Goal: Task Accomplishment & Management: Use online tool/utility

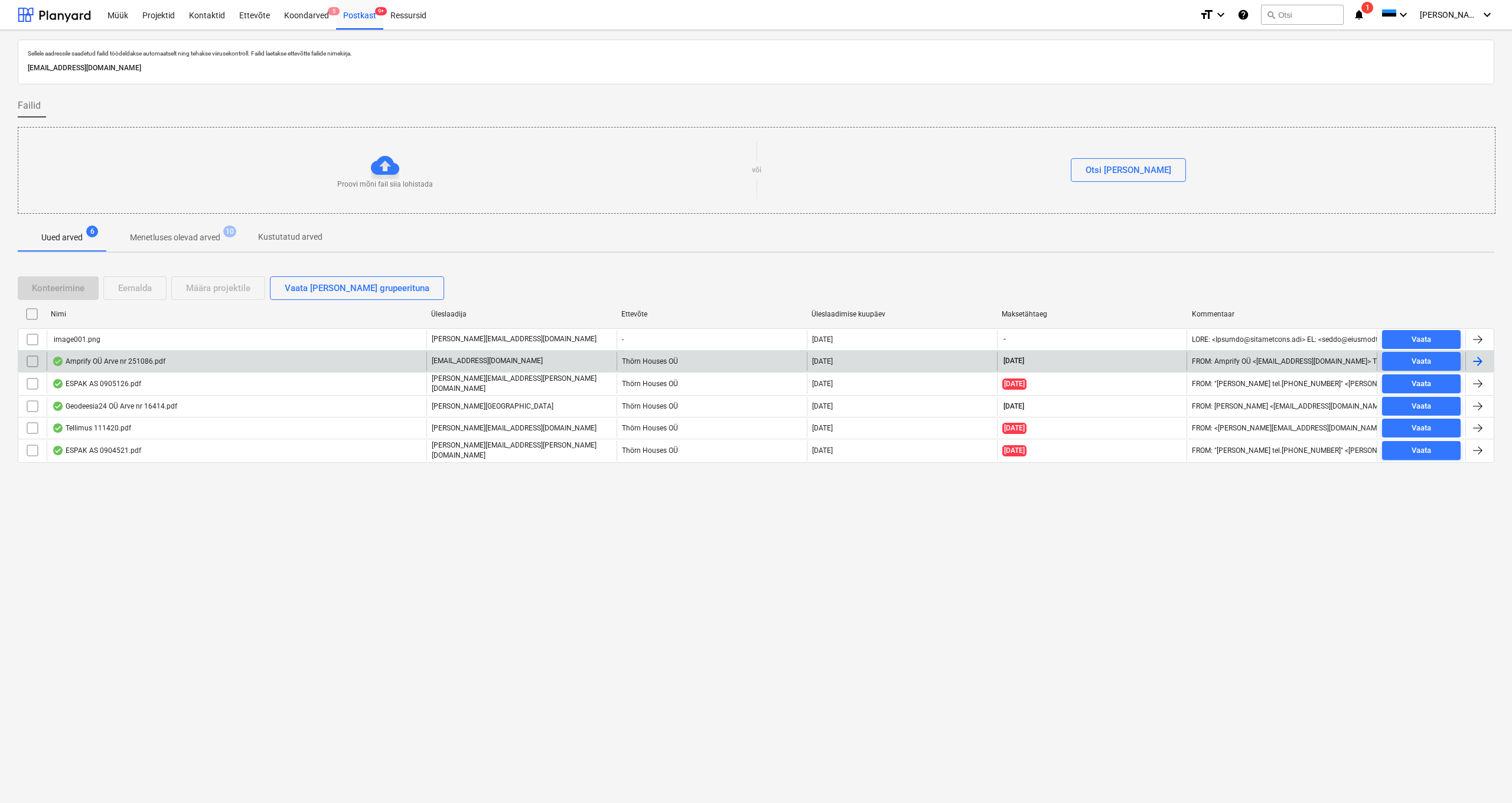
click at [101, 363] on div "Amprify OÜ Arve nr 251086.pdf" at bounding box center [109, 361] width 113 height 10
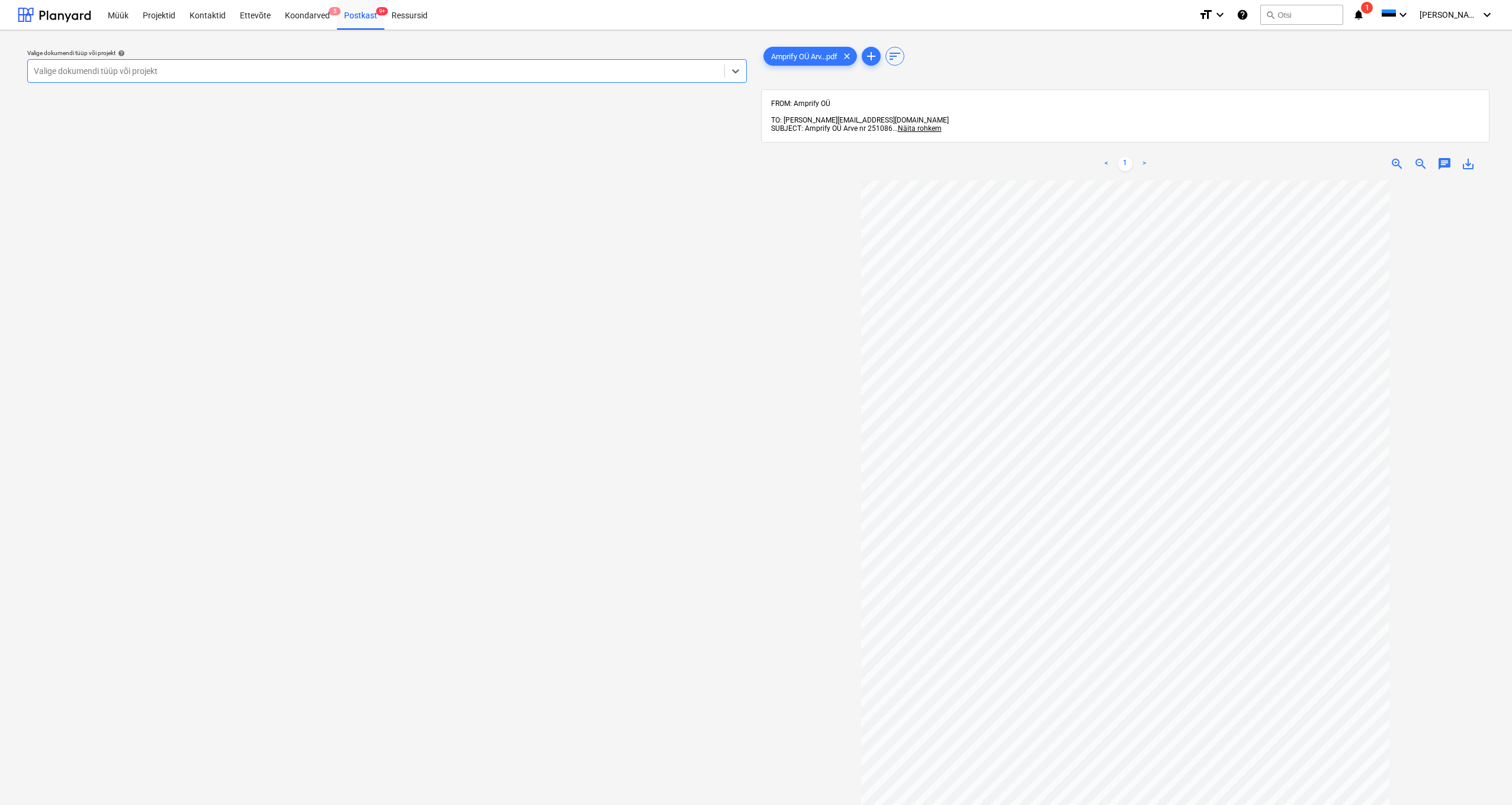
click at [143, 78] on div "Valige dokumendi tüüp või projekt" at bounding box center [376, 71] width 697 height 17
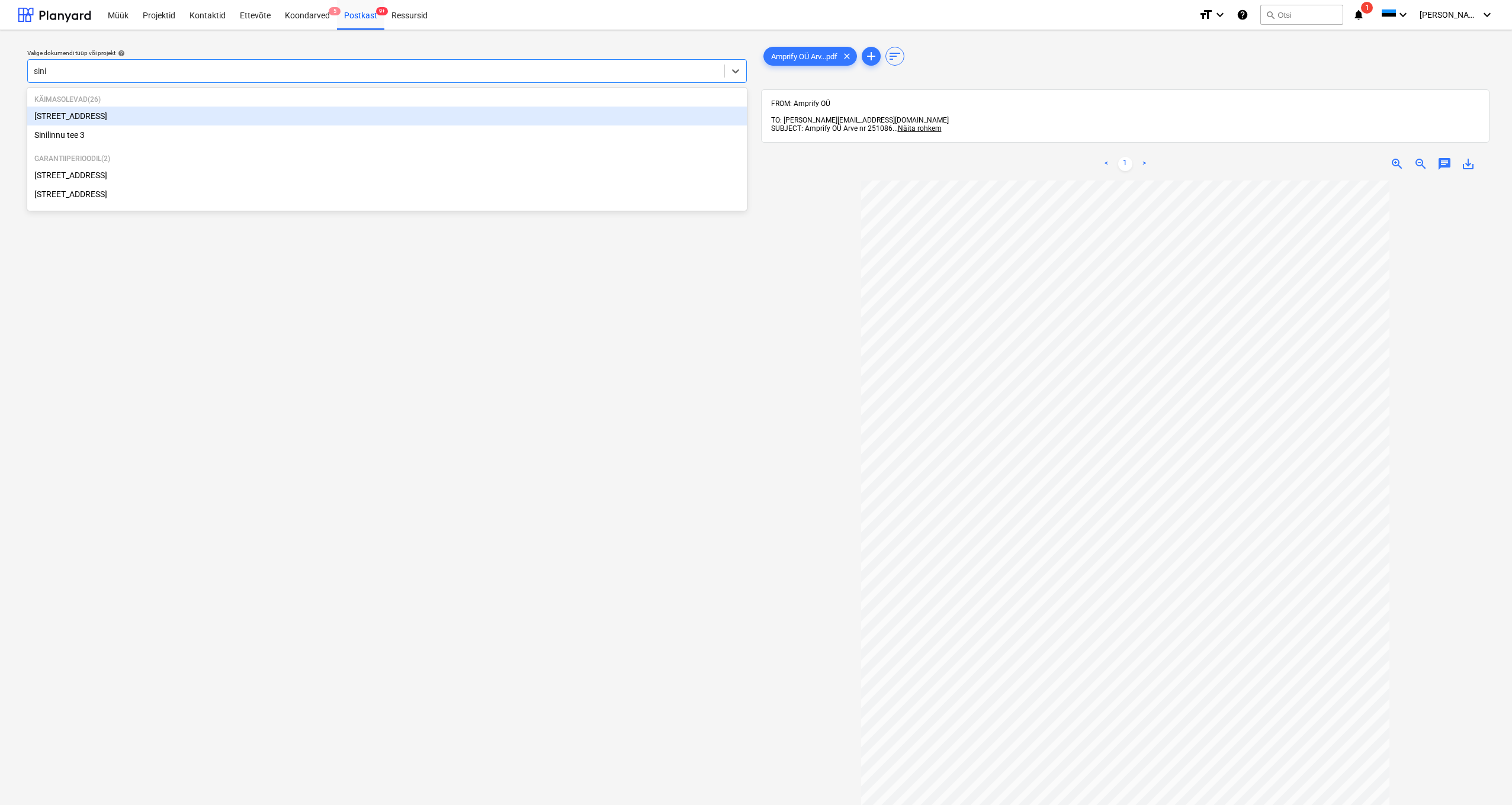
type input "sinil"
click at [79, 121] on div "[STREET_ADDRESS]" at bounding box center [386, 116] width 719 height 19
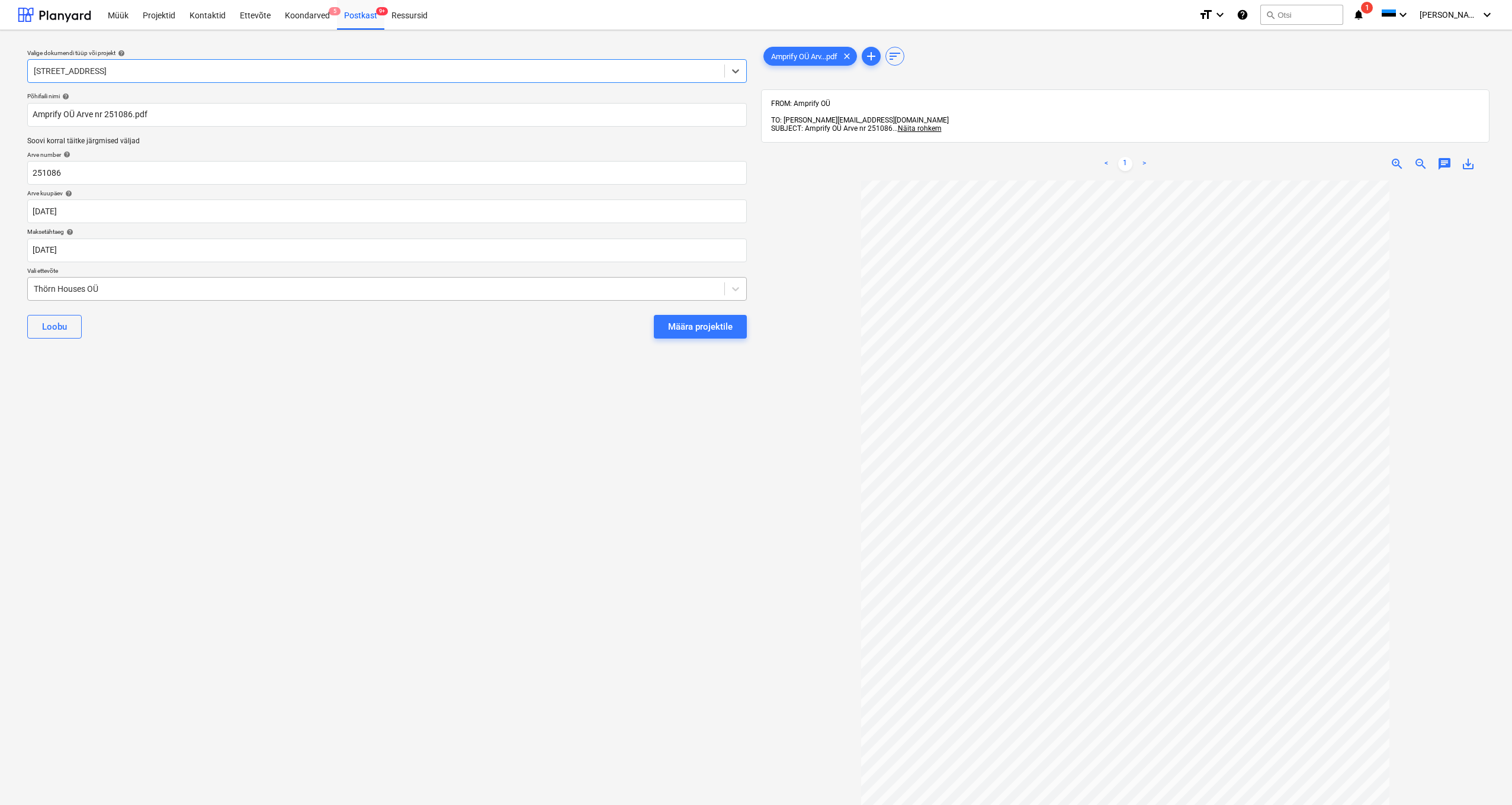
click at [36, 289] on div "Thörn Houses OÜ" at bounding box center [376, 289] width 684 height 10
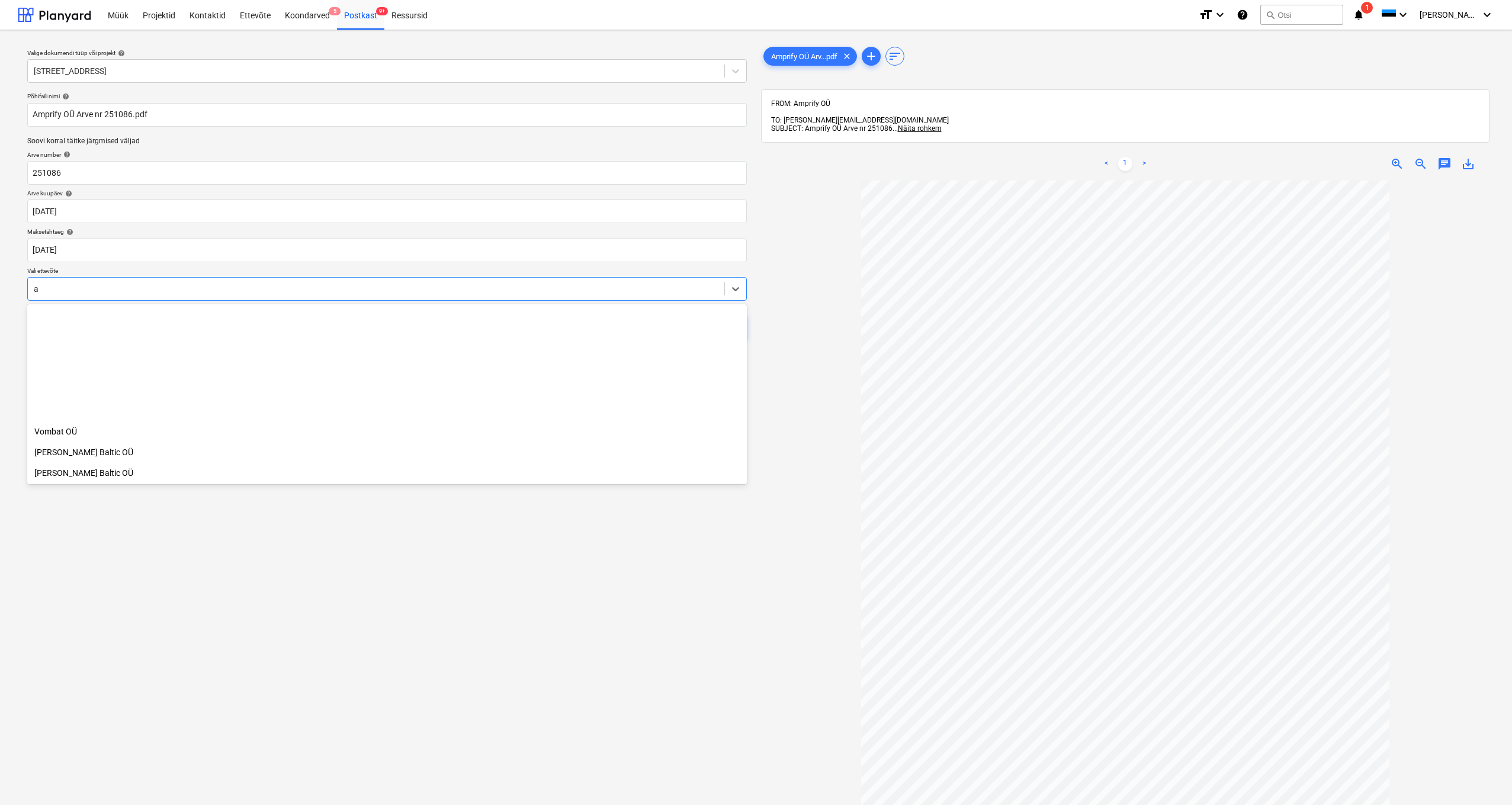
scroll to position [4404, 0]
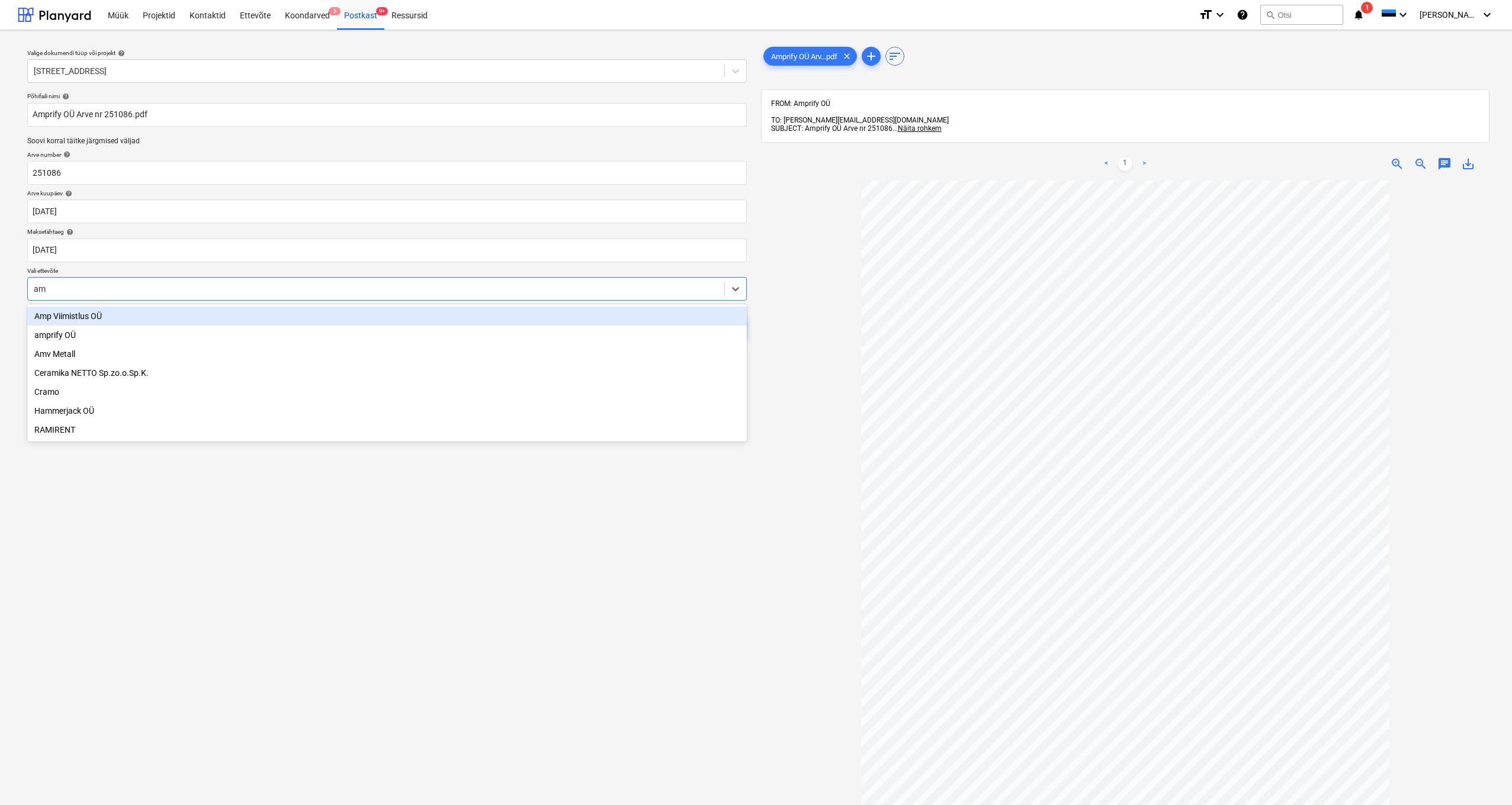
type input "amp"
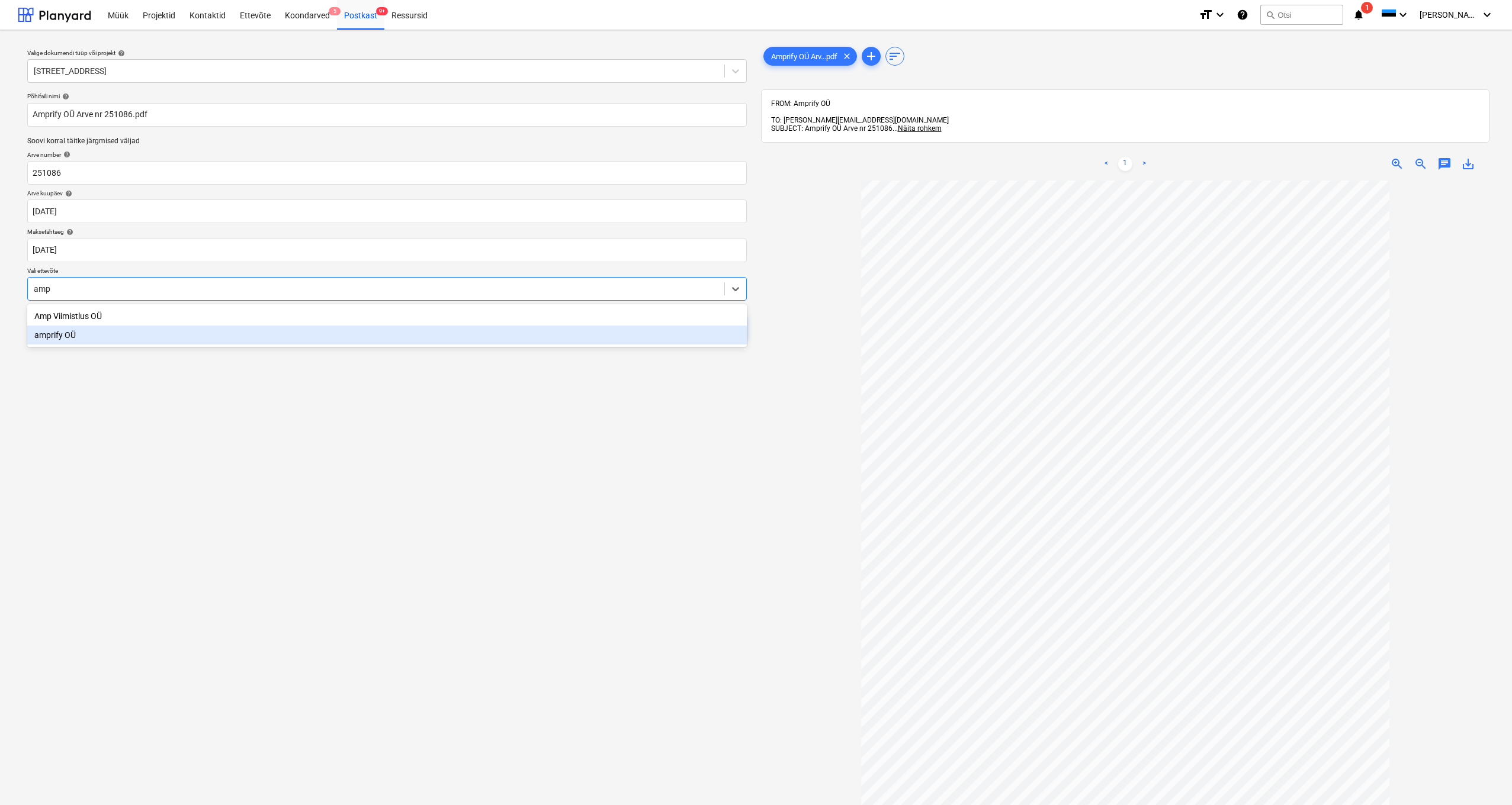
click at [65, 337] on div "amprify OÜ" at bounding box center [386, 335] width 719 height 19
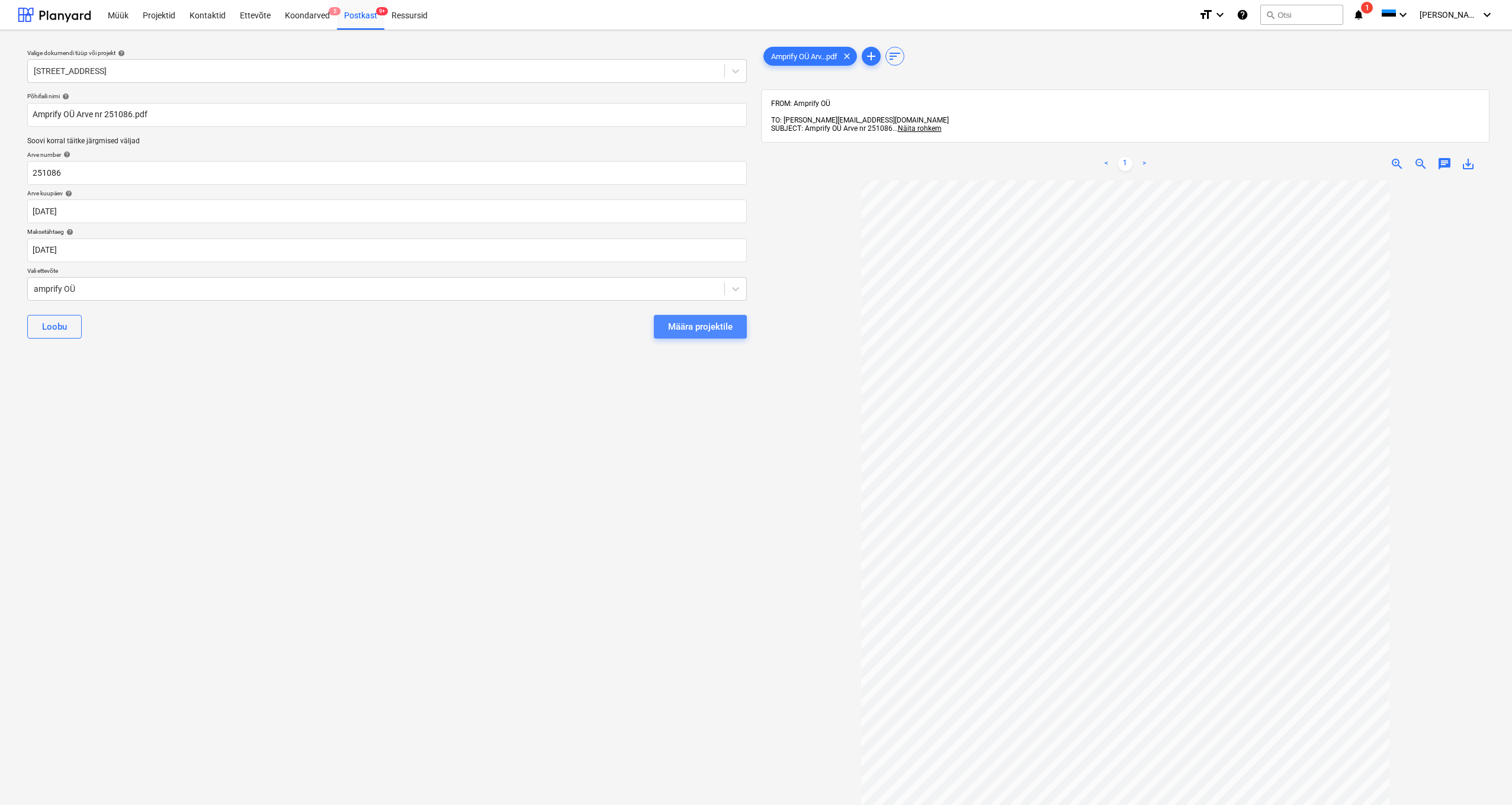
click at [727, 326] on div "Määra projektile" at bounding box center [700, 327] width 65 height 16
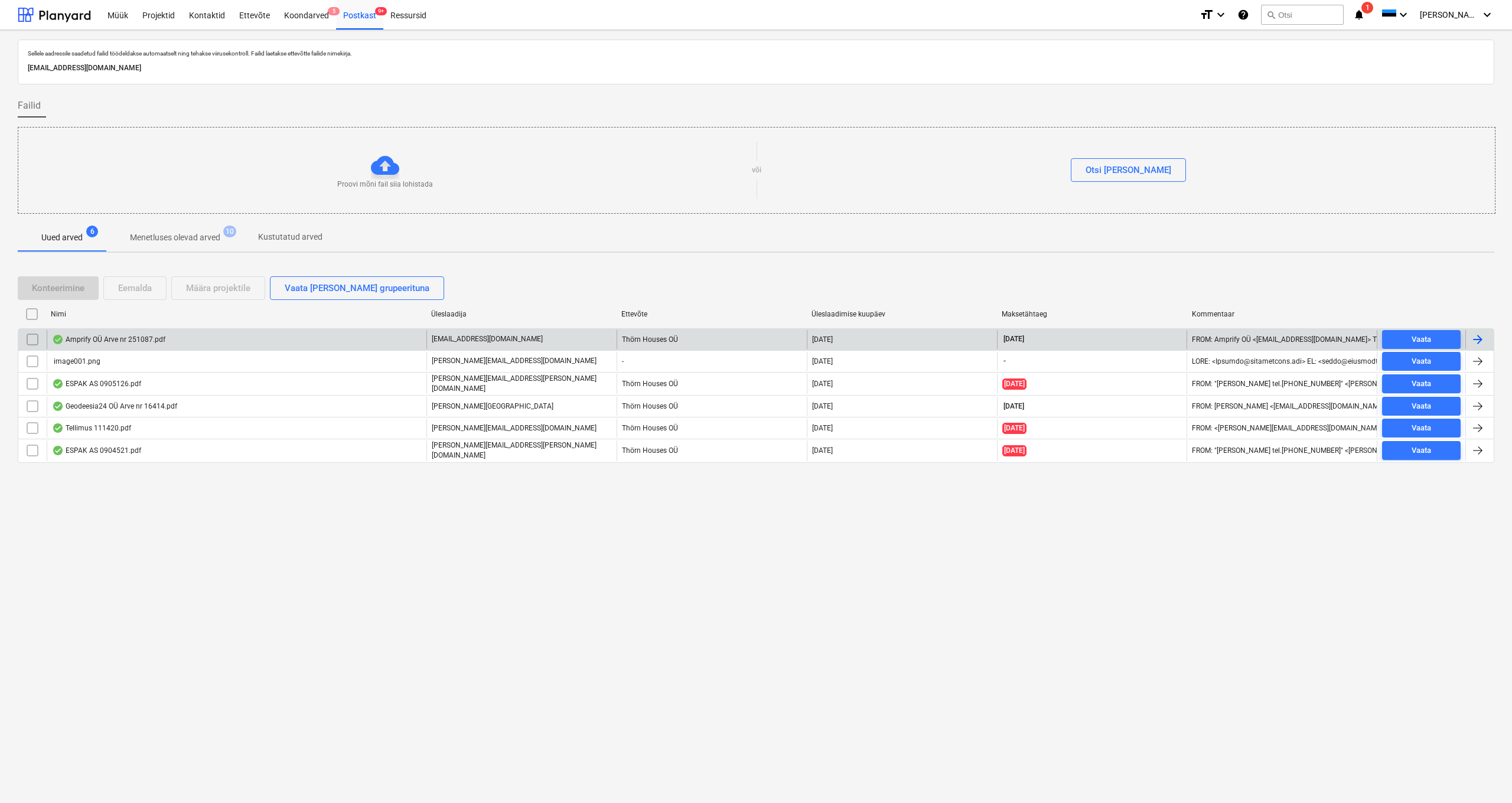
click at [137, 346] on div "Amprify OÜ Arve nr 251087.pdf" at bounding box center [237, 340] width 380 height 19
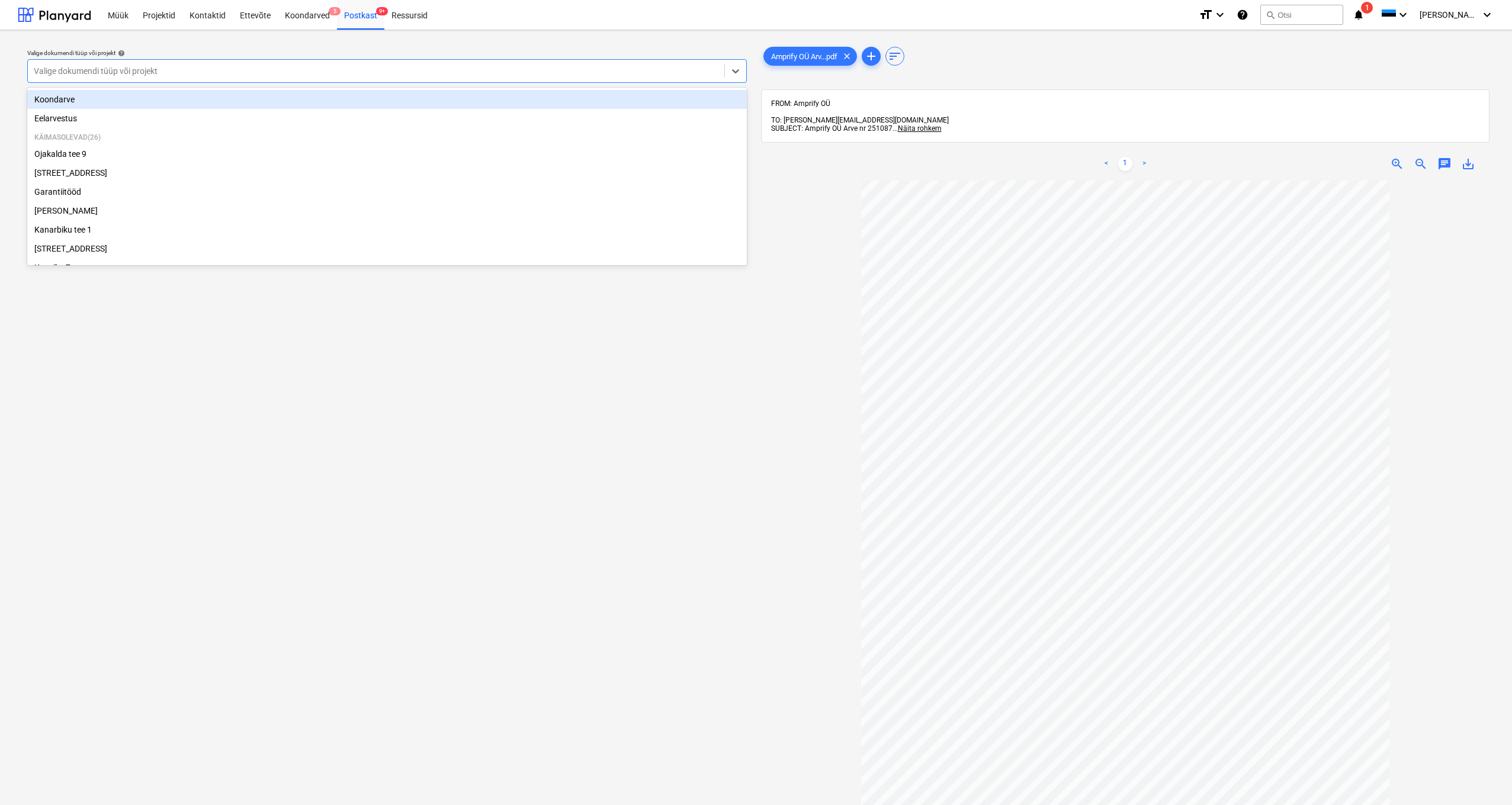
click at [84, 66] on div "Valige dokumendi tüüp või projekt" at bounding box center [376, 71] width 684 height 10
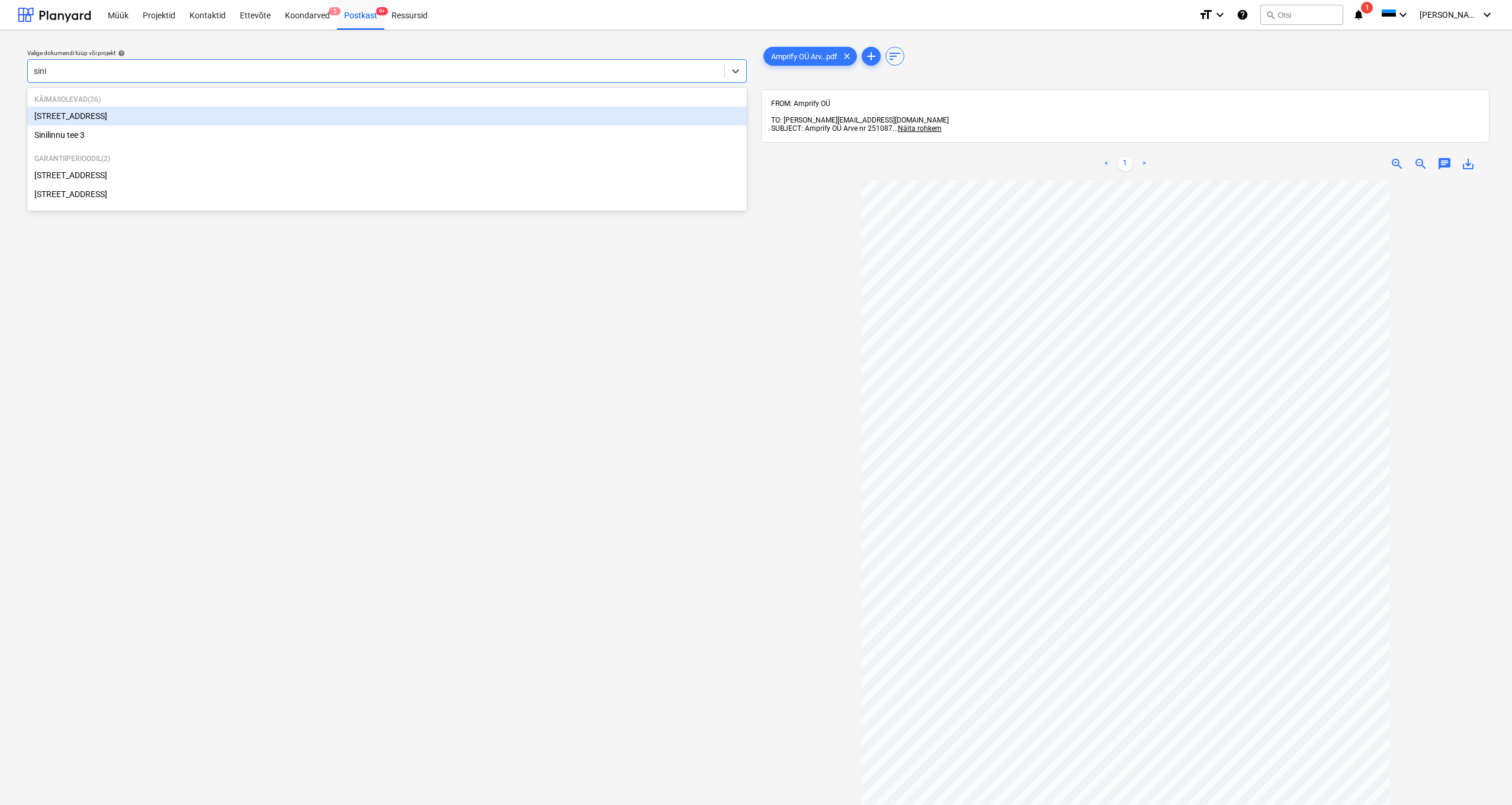
type input "sinil"
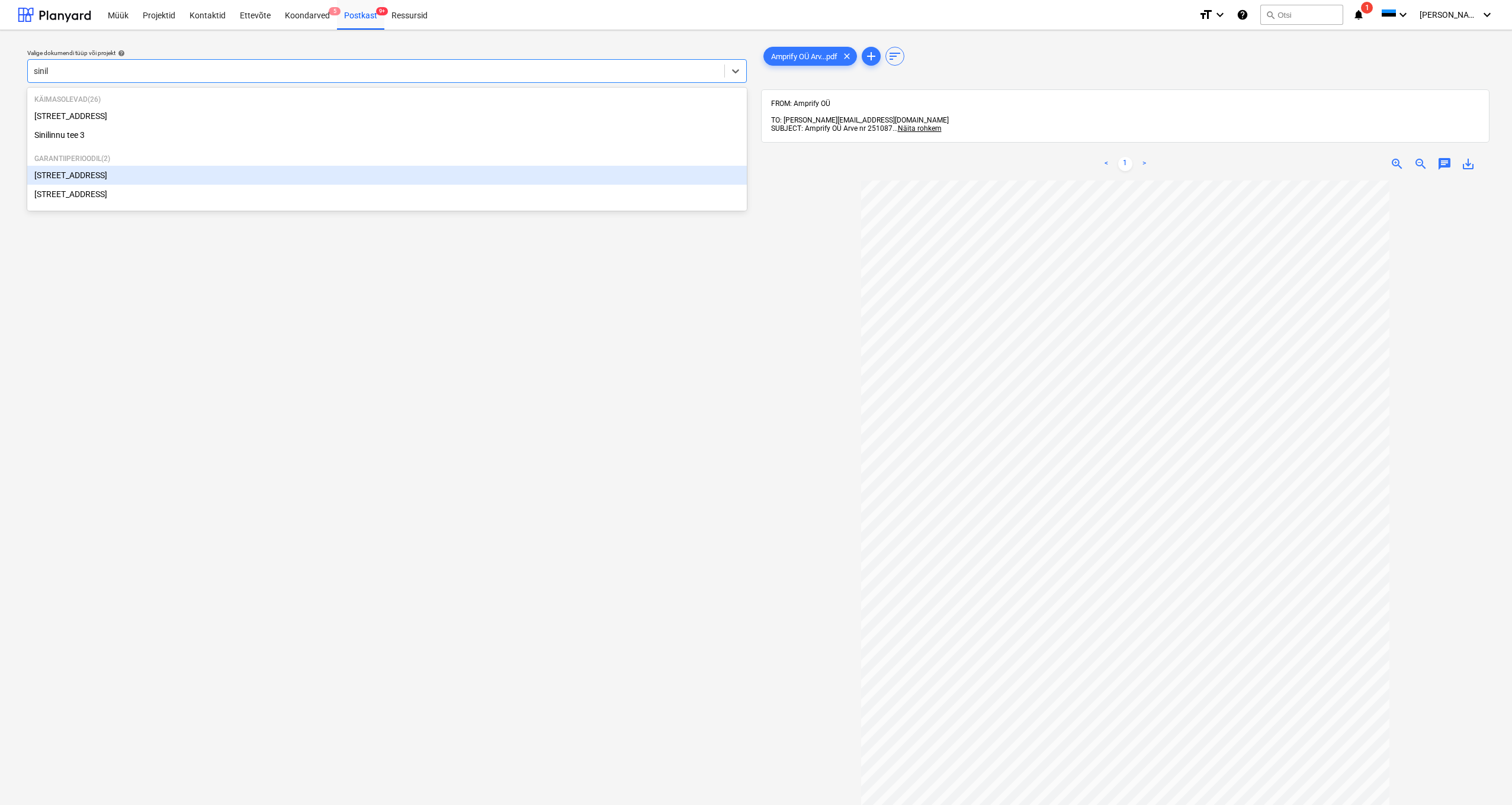
click at [68, 177] on div "[STREET_ADDRESS]" at bounding box center [386, 175] width 719 height 19
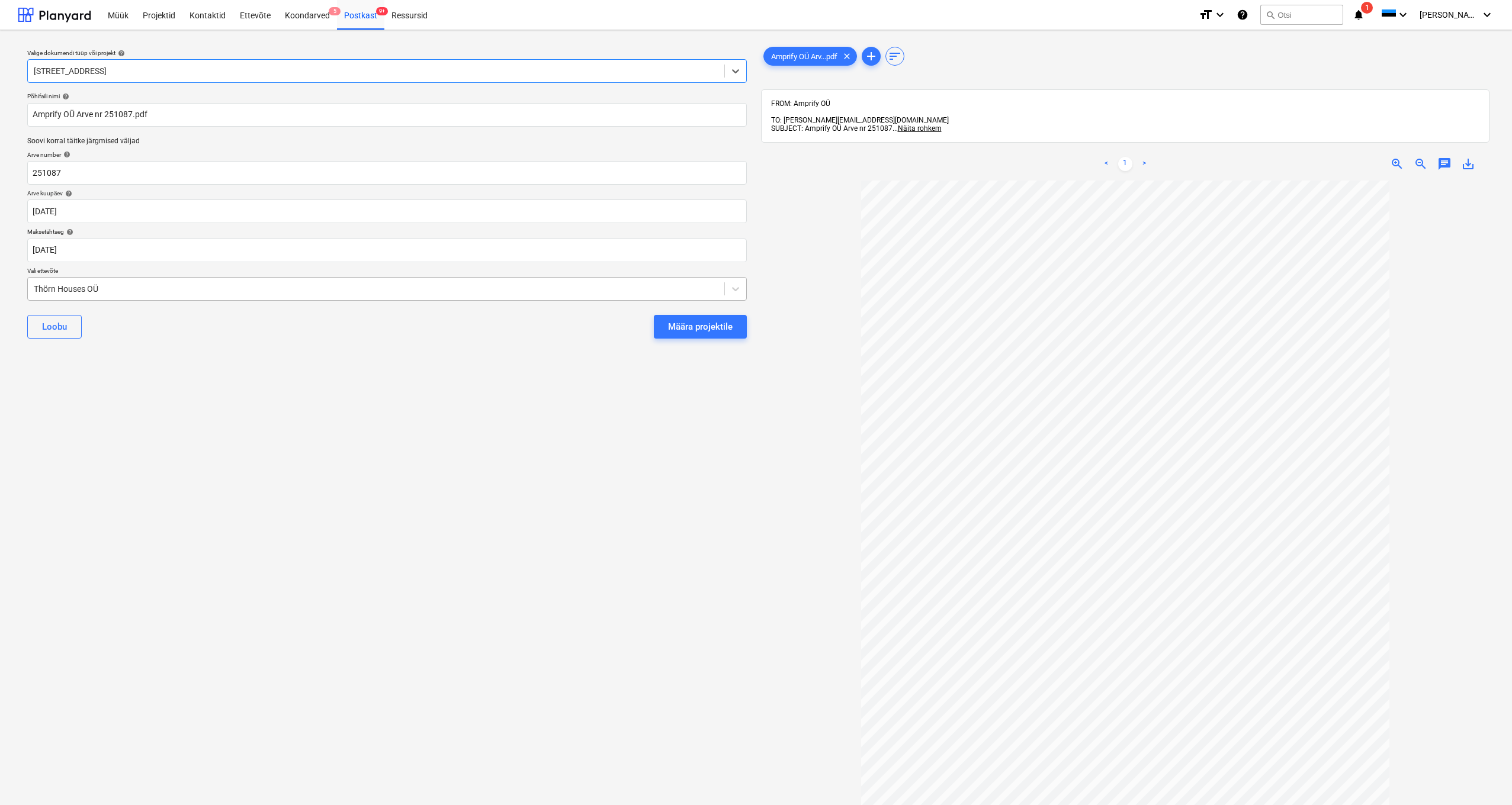
click at [33, 288] on div "Thörn Houses OÜ" at bounding box center [376, 289] width 697 height 17
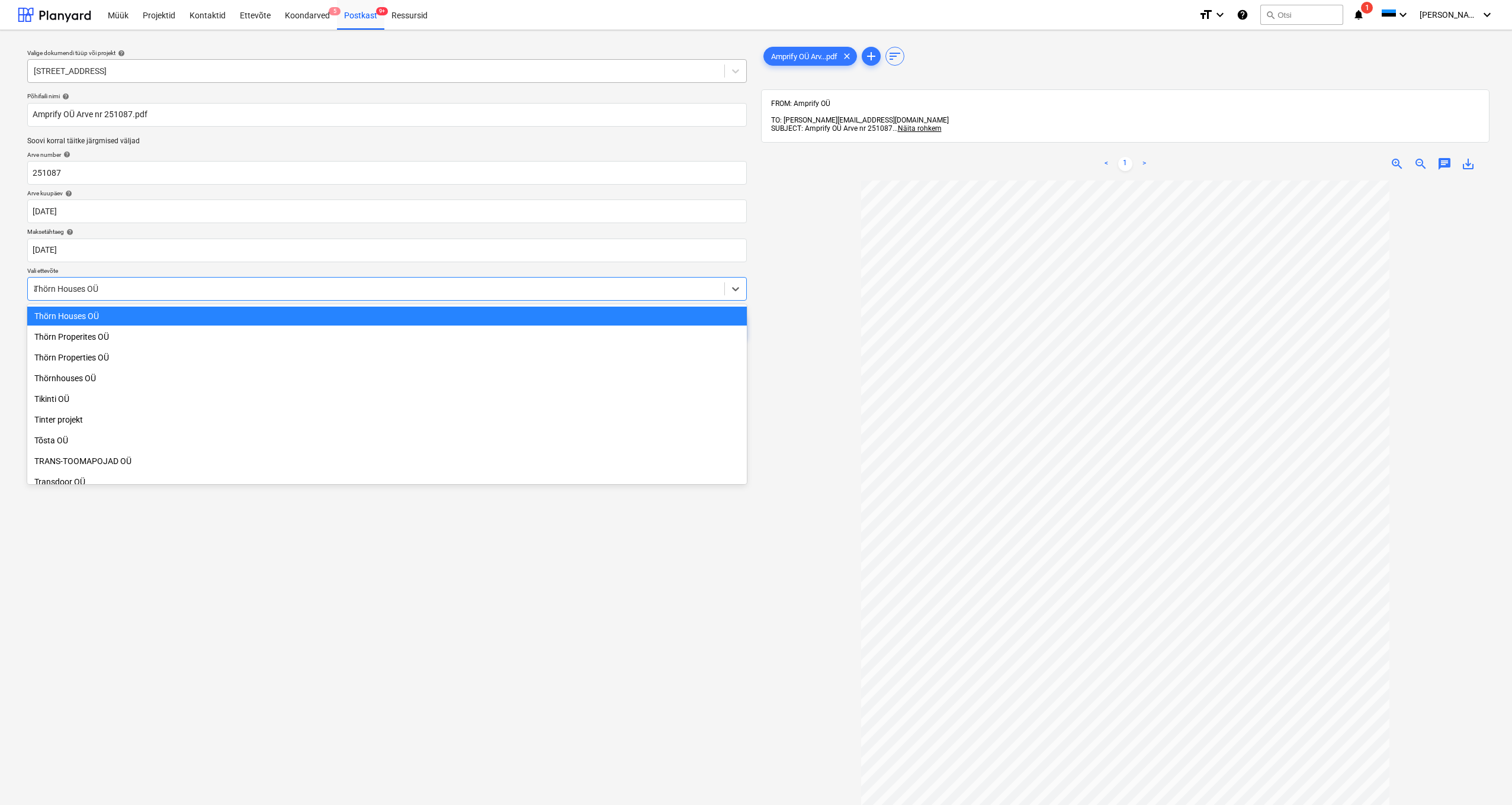
scroll to position [4404, 0]
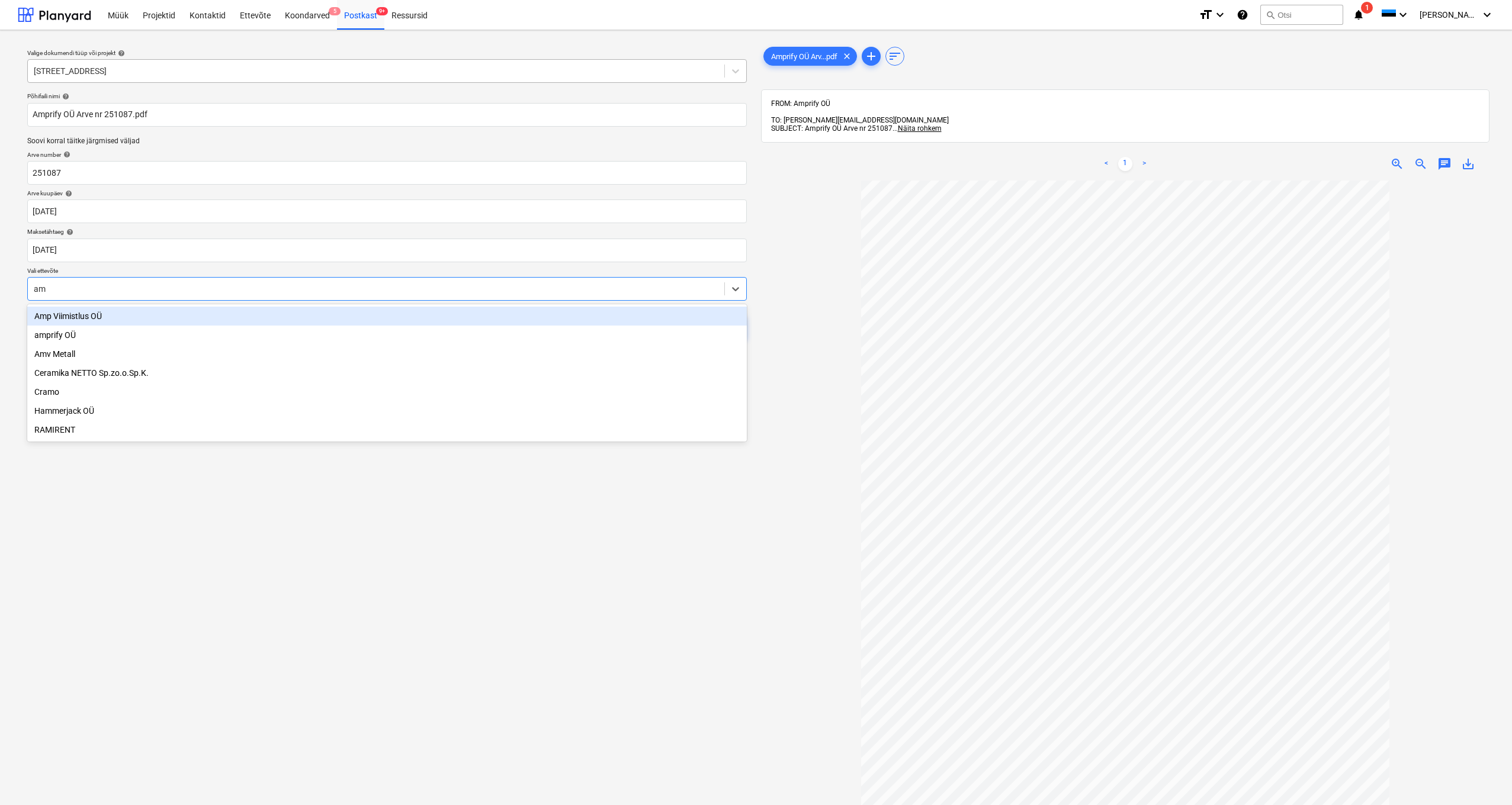
type input "amp"
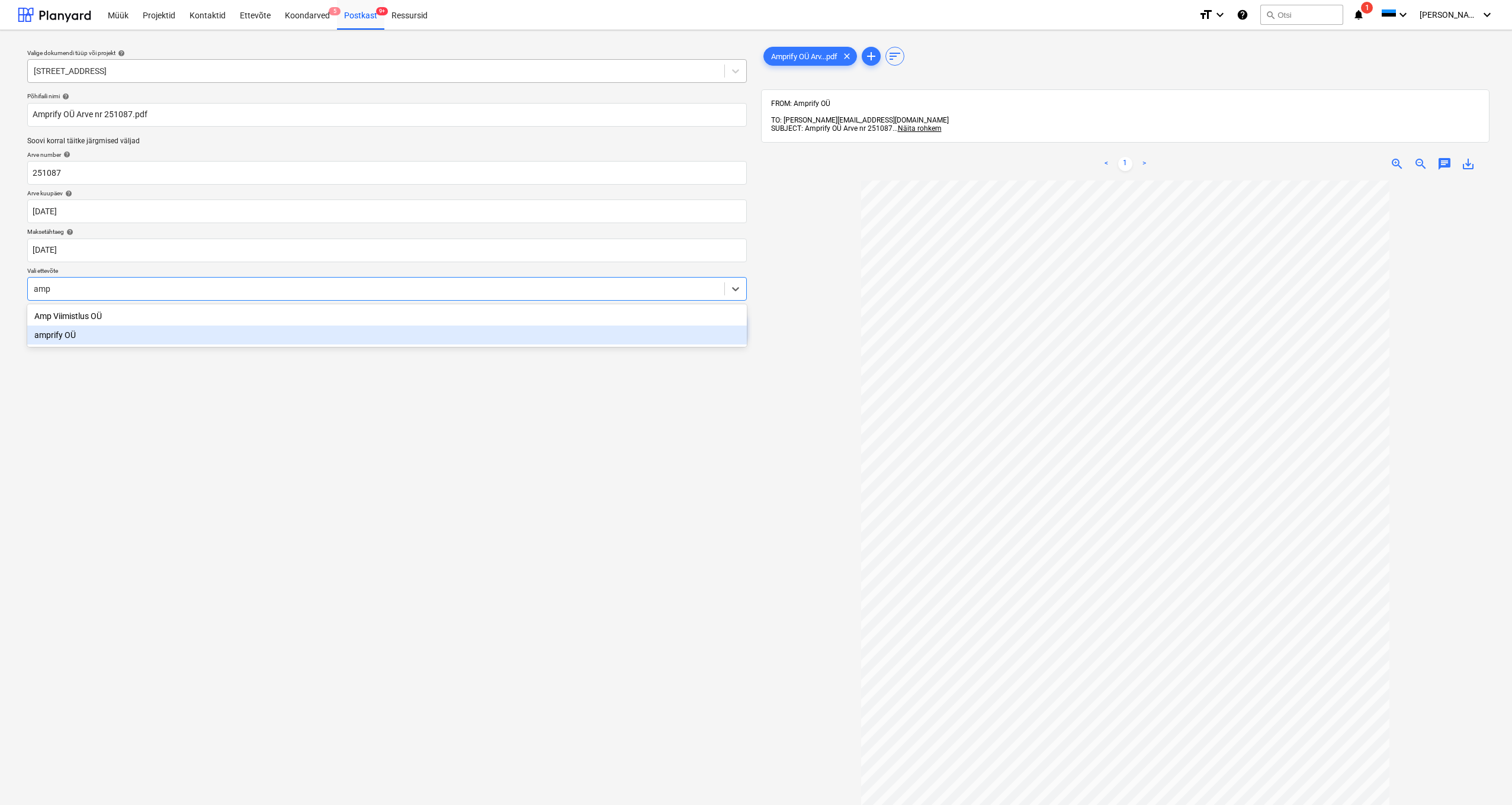
click at [60, 336] on div "amprify OÜ" at bounding box center [386, 335] width 719 height 19
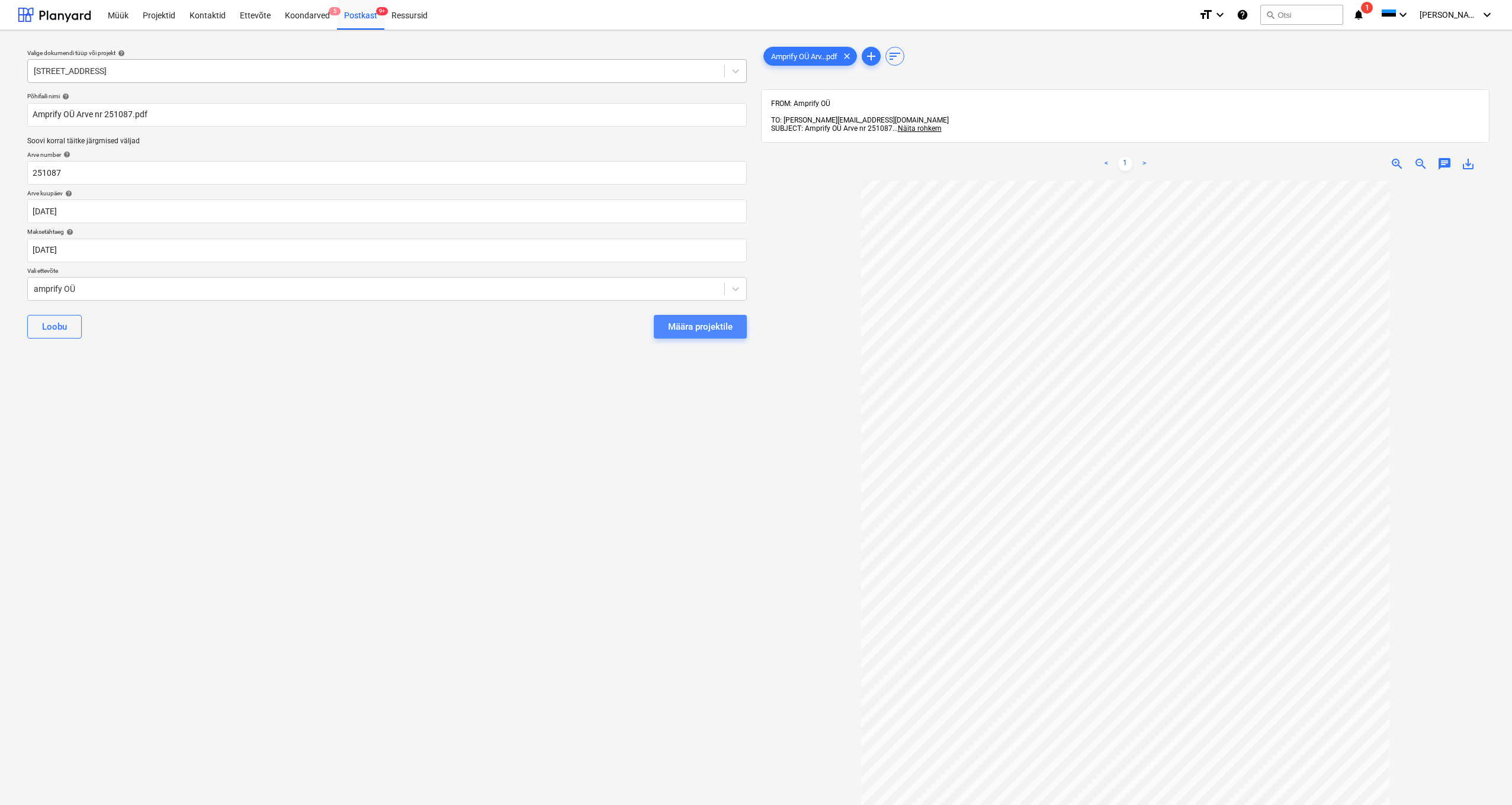
click at [707, 330] on div "Määra projektile" at bounding box center [700, 327] width 65 height 16
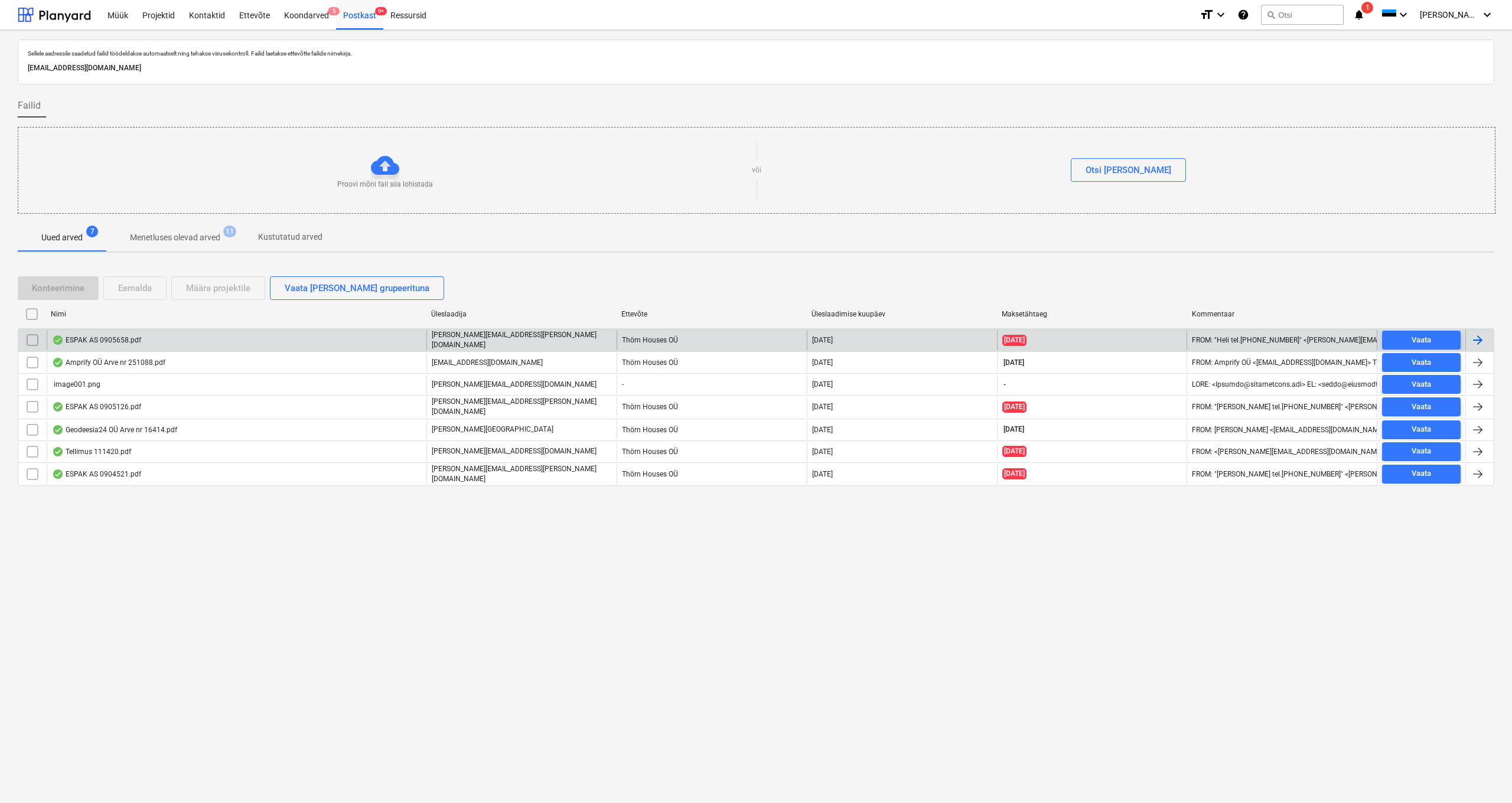
click at [111, 341] on div "ESPAK AS 0905658.pdf" at bounding box center [97, 340] width 90 height 10
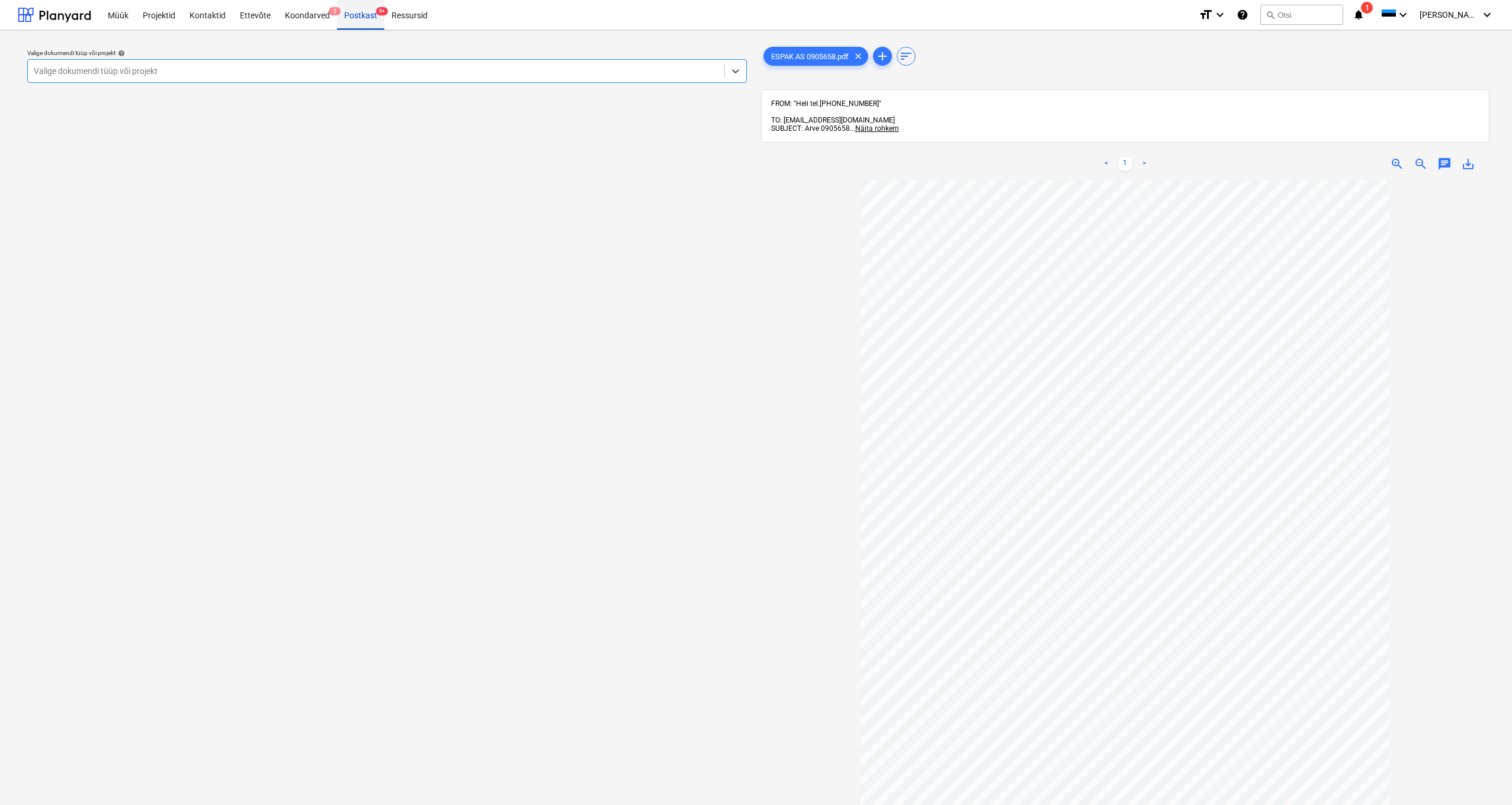
click at [358, 12] on div "Postkast 9+" at bounding box center [360, 14] width 47 height 31
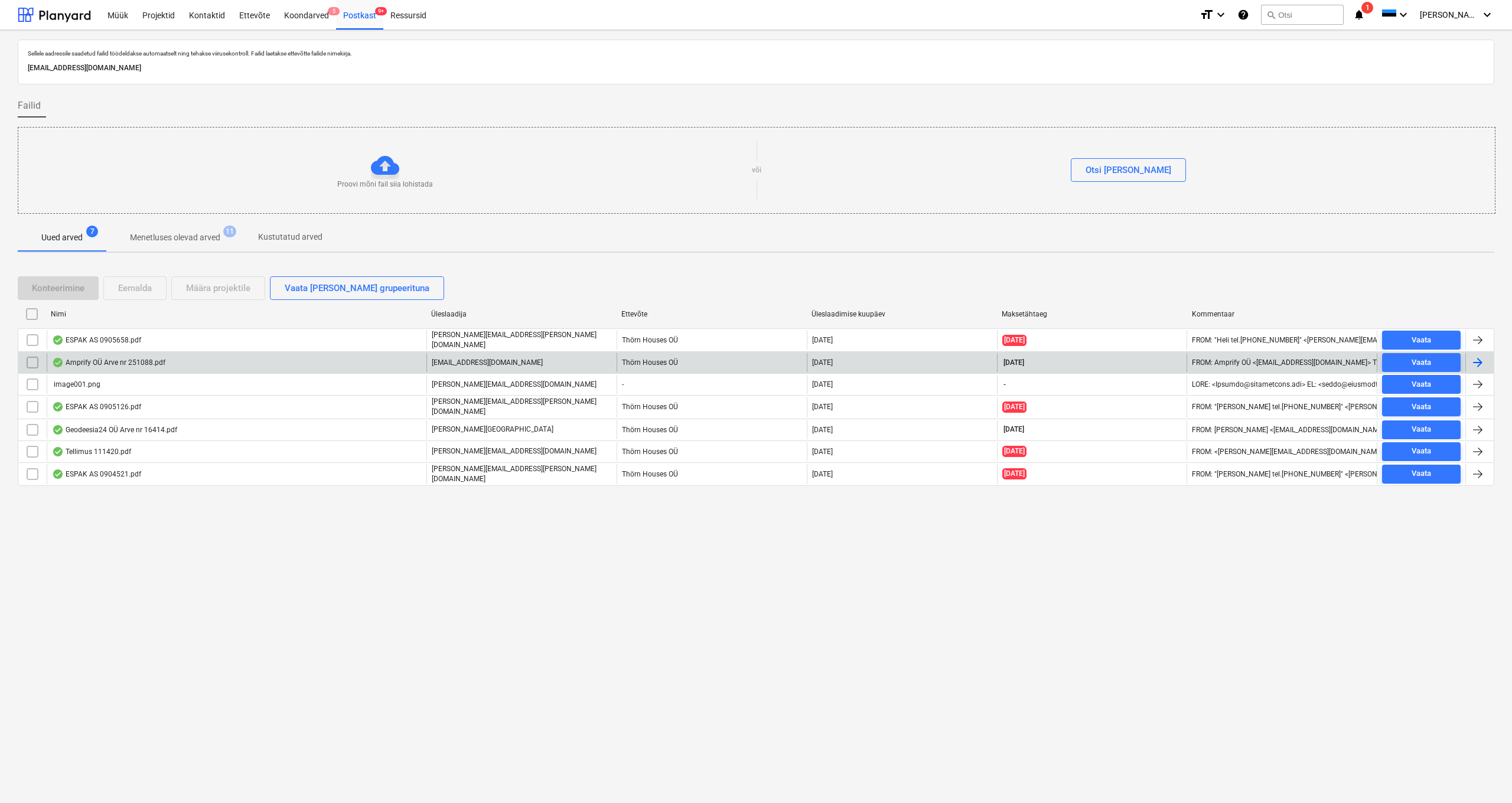
click at [115, 360] on div "Amprify OÜ Arve nr 251088.pdf" at bounding box center [109, 362] width 113 height 10
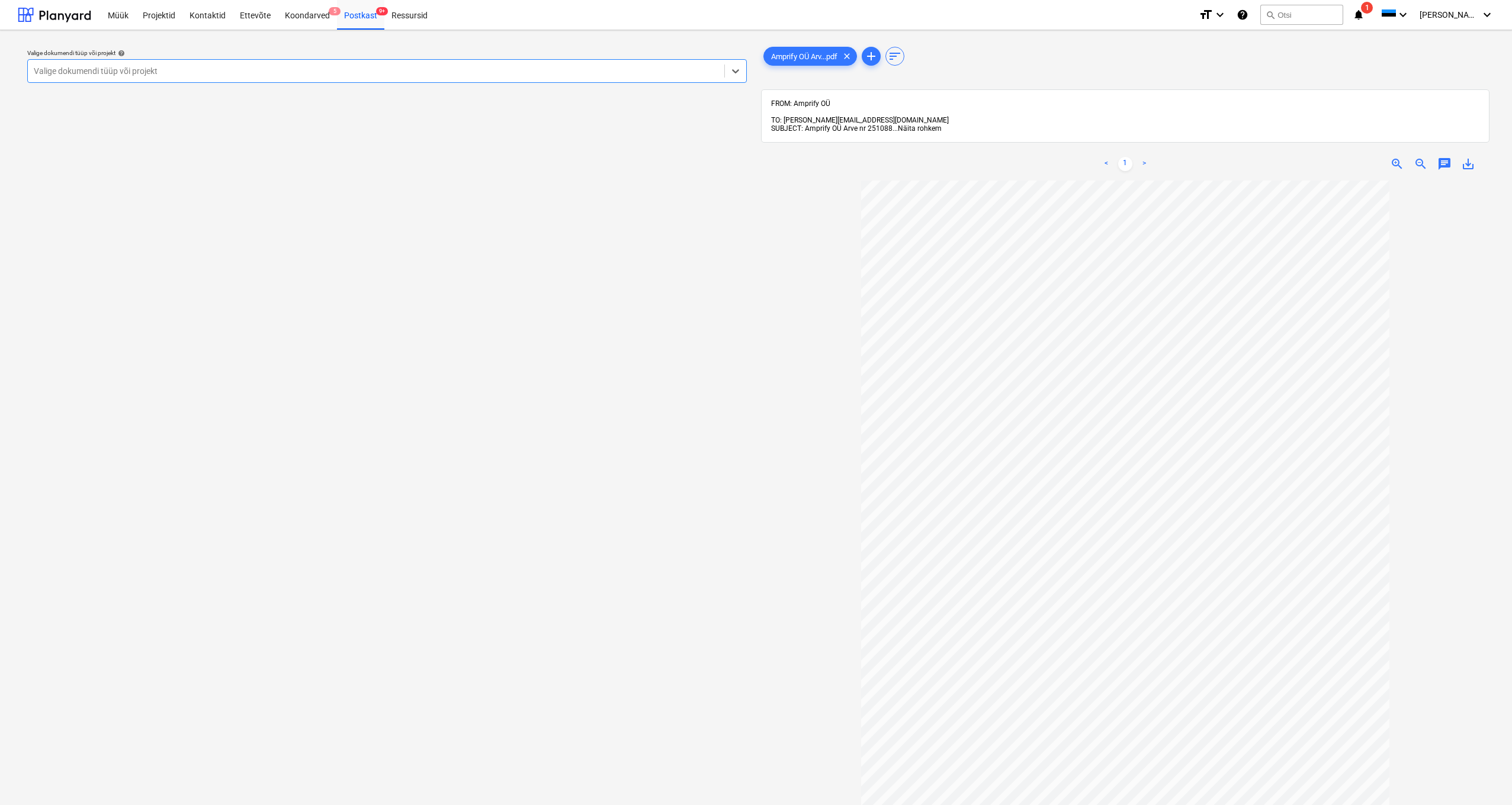
click at [923, 125] on span "Näita rohkem" at bounding box center [919, 129] width 44 height 9
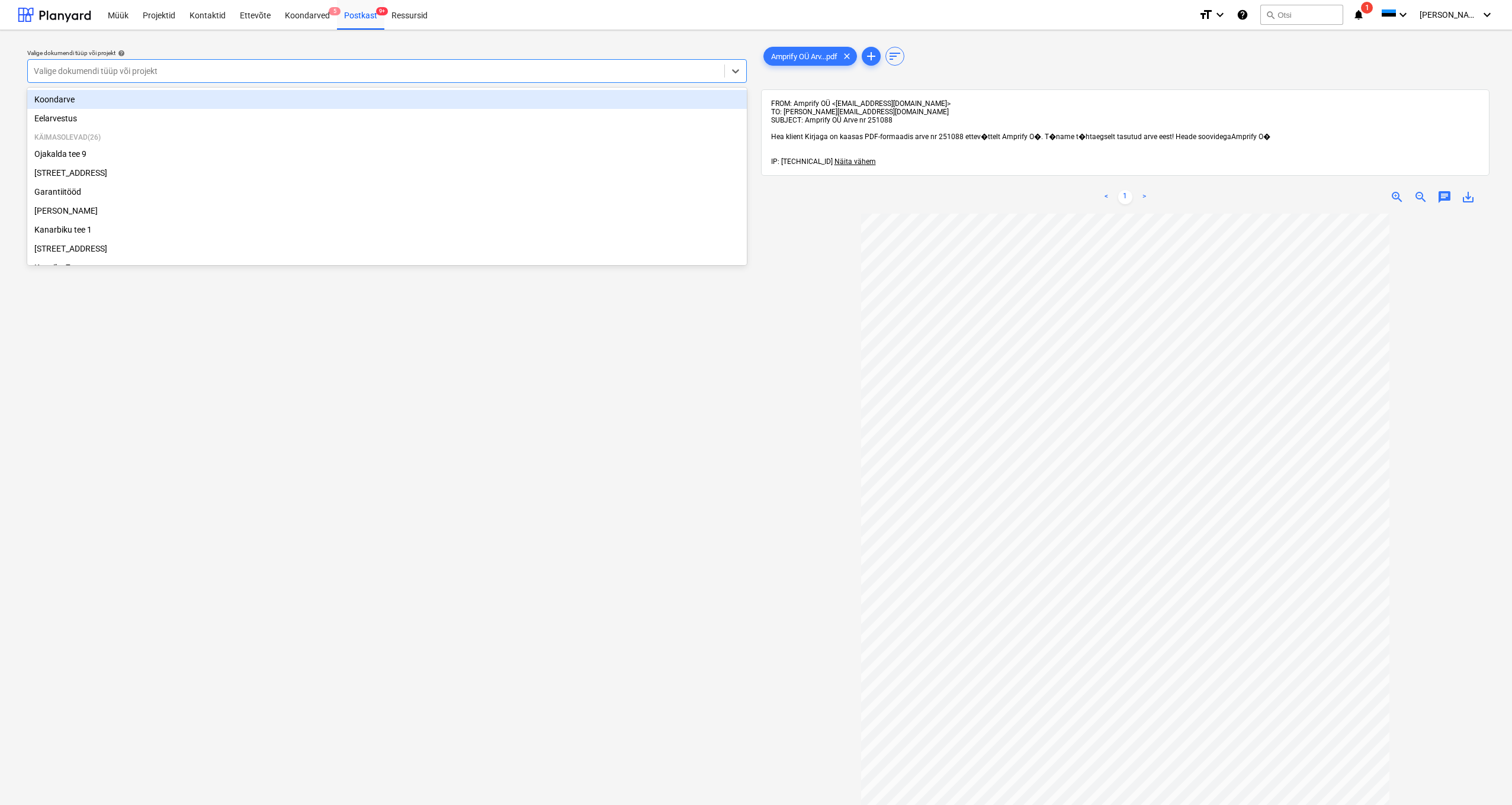
click at [121, 76] on div at bounding box center [376, 72] width 684 height 12
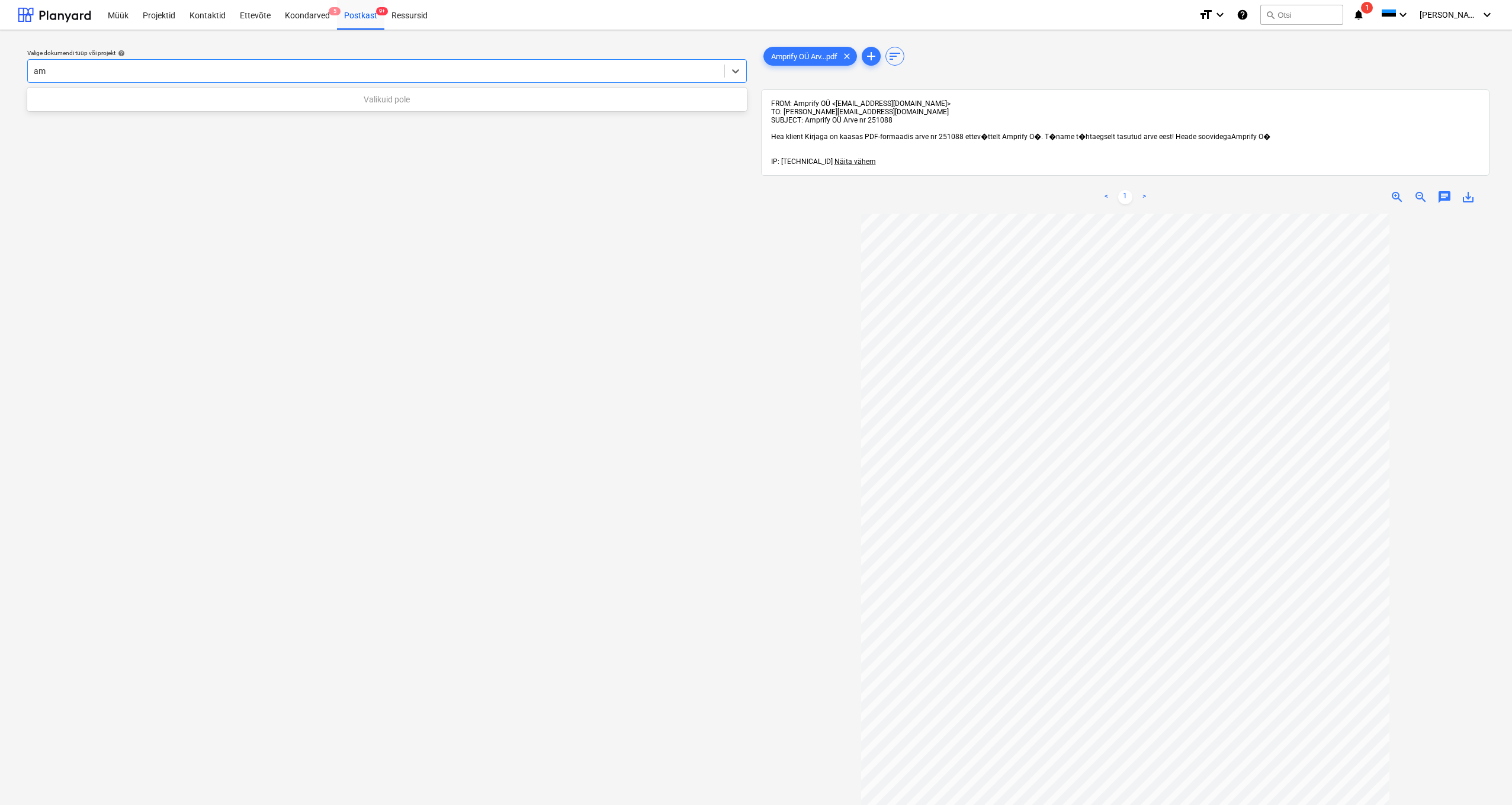
type input "a"
type input "kaas"
click at [53, 119] on div "Kaasiku 7" at bounding box center [386, 116] width 719 height 19
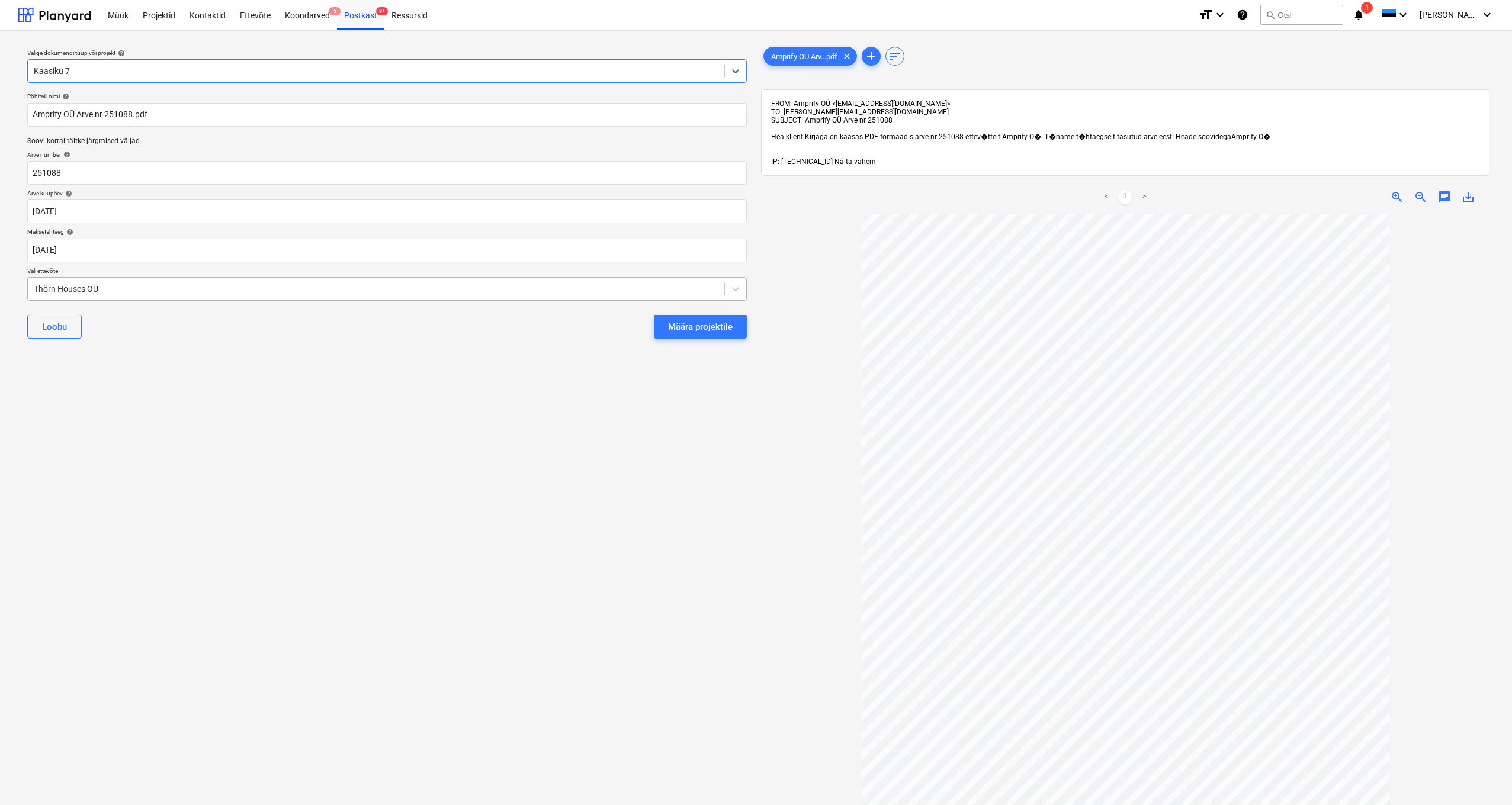
click at [30, 288] on div "Thörn Houses OÜ" at bounding box center [376, 289] width 697 height 17
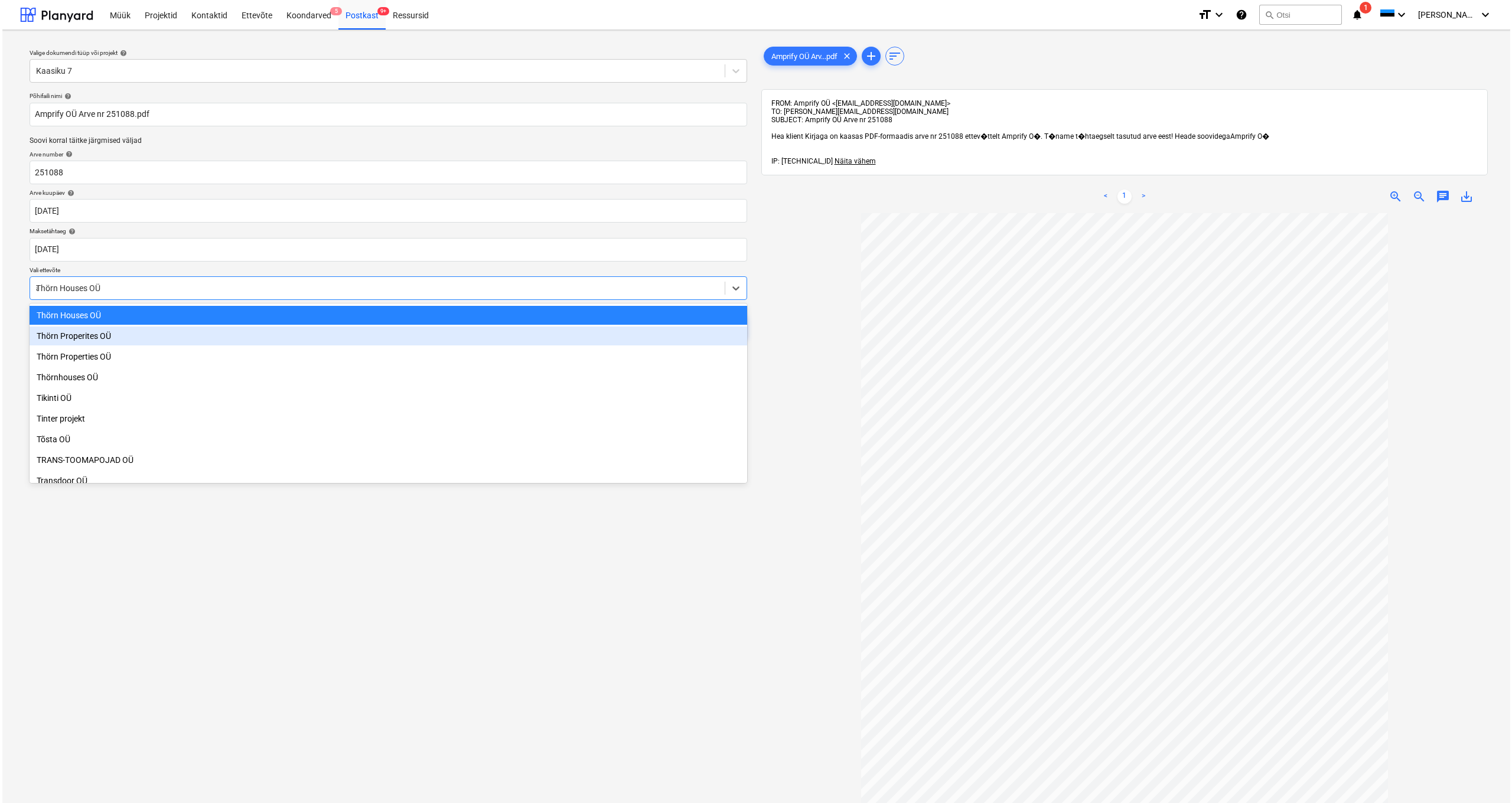
scroll to position [4393, 0]
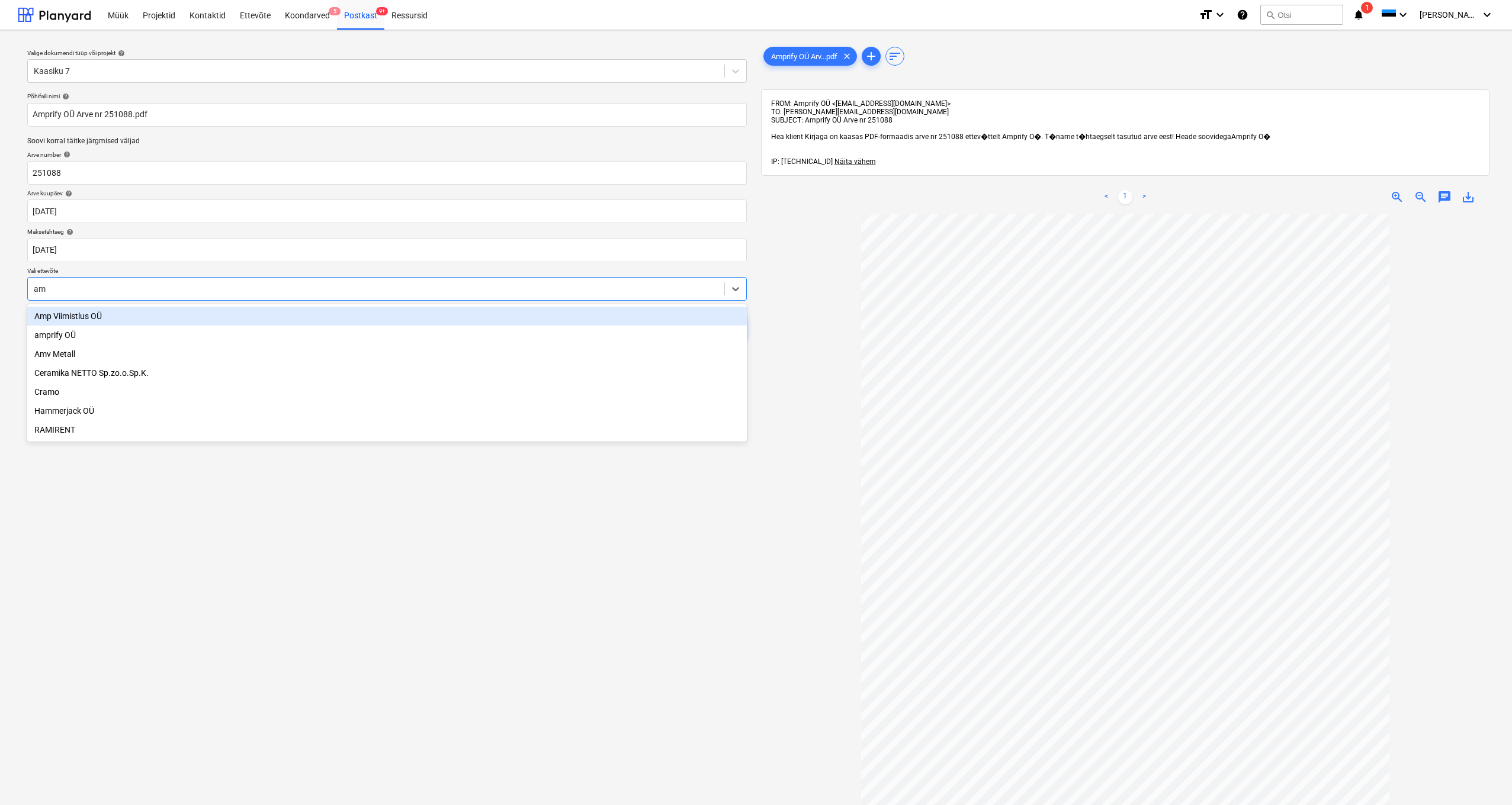
type input "amp"
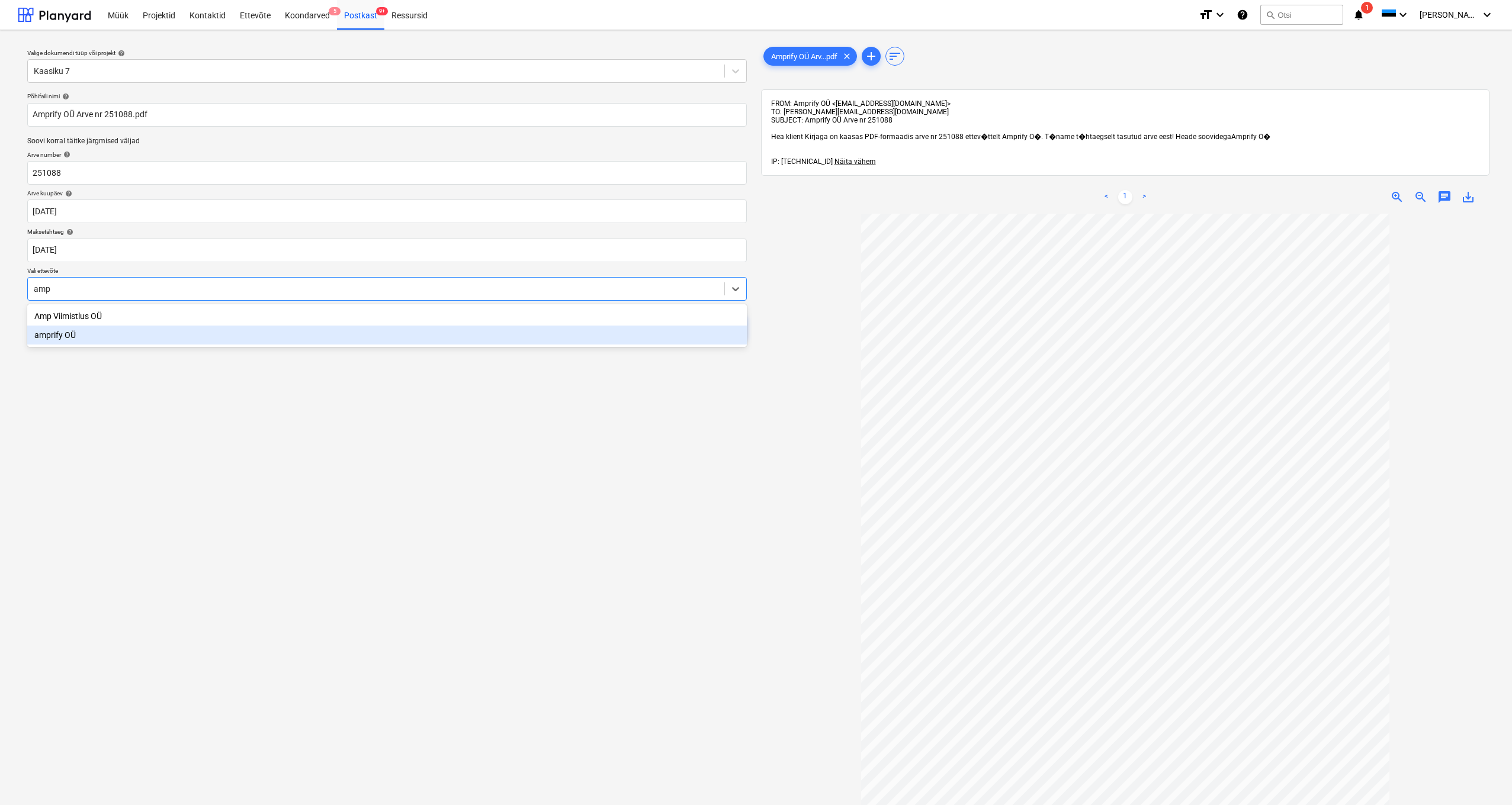
click at [66, 338] on div "amprify OÜ" at bounding box center [386, 335] width 719 height 19
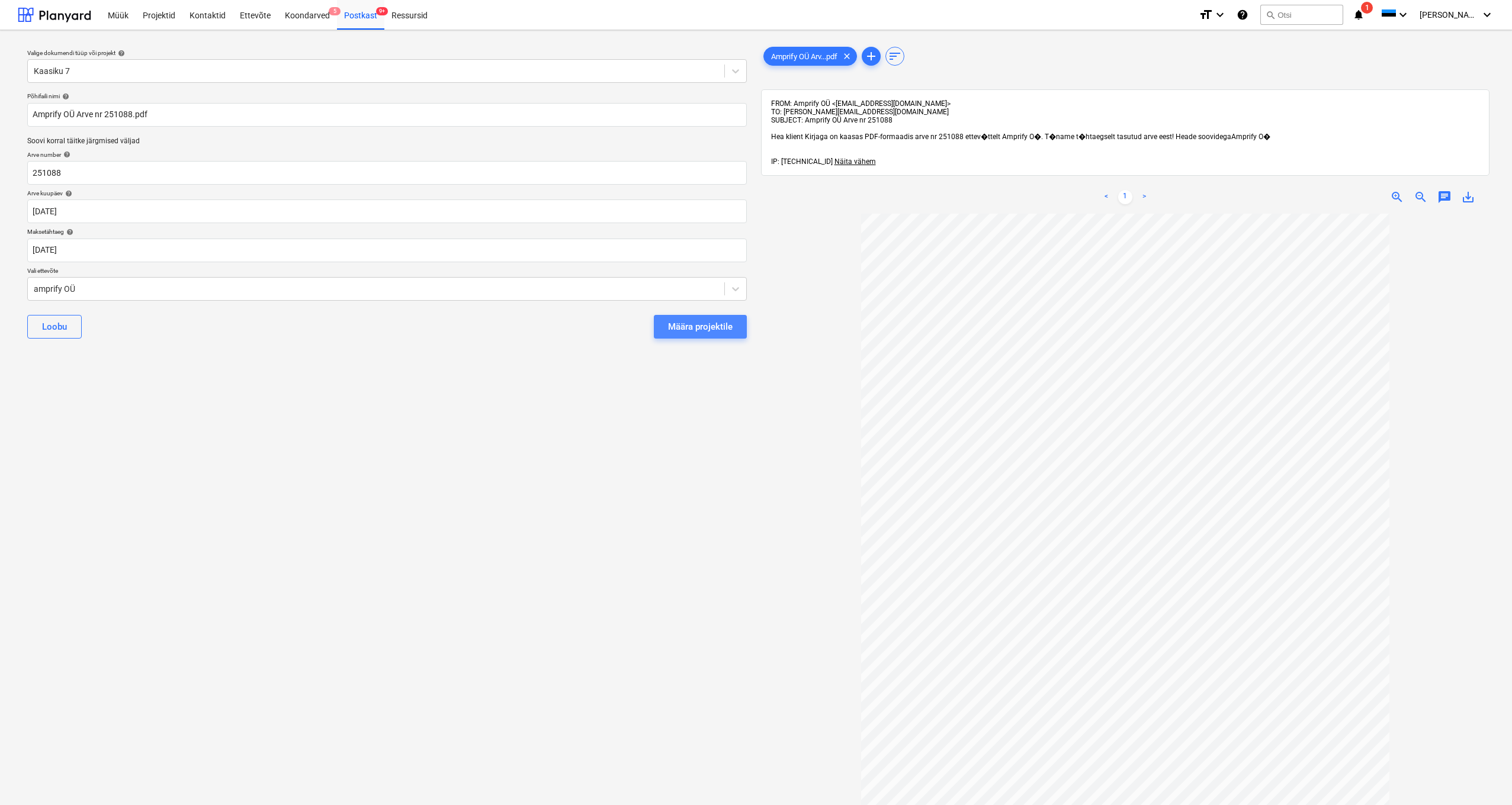
click at [713, 325] on div "Määra projektile" at bounding box center [700, 327] width 65 height 16
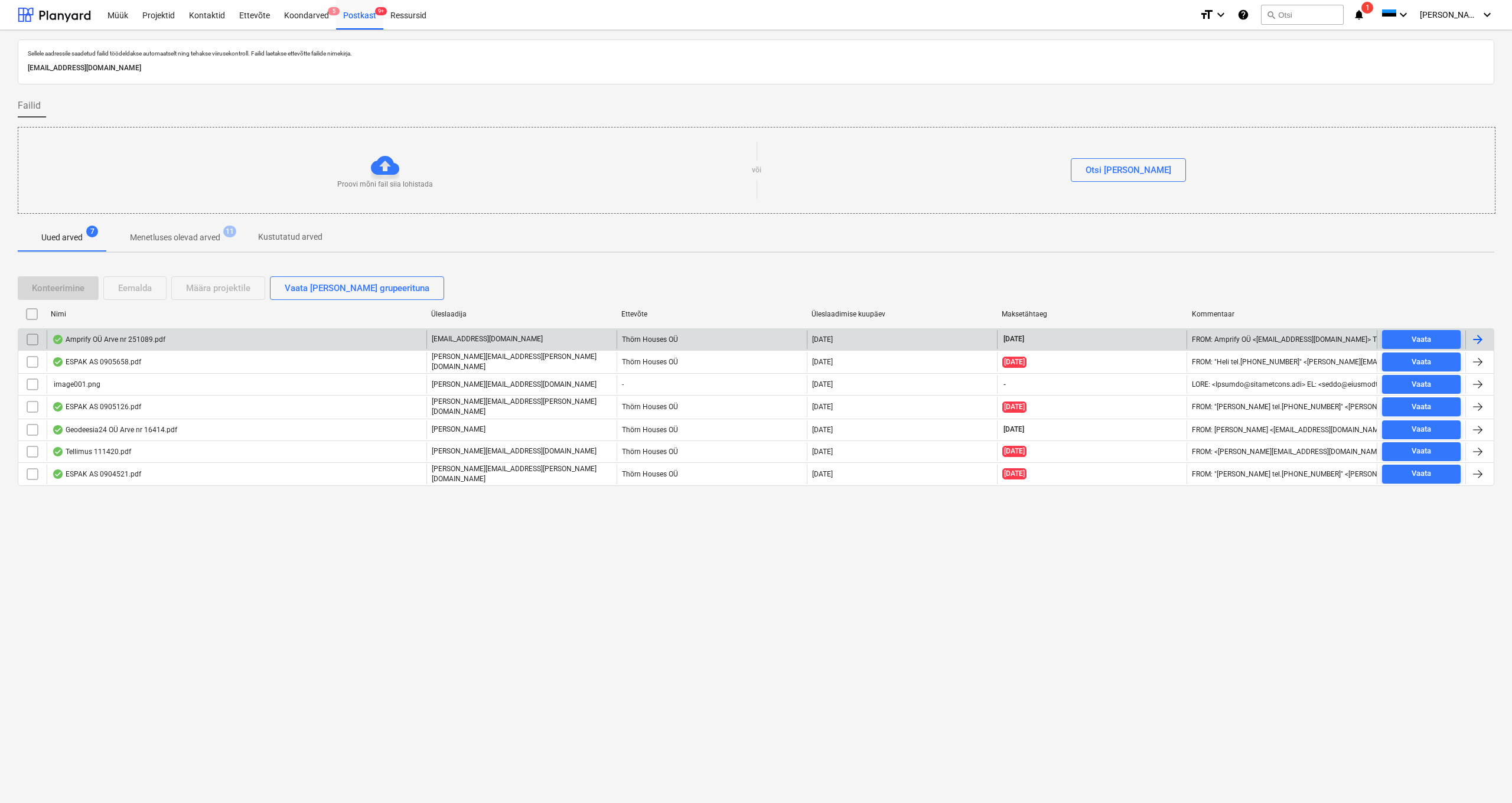
click at [114, 344] on div "Amprify OÜ Arve nr 251089.pdf" at bounding box center [237, 340] width 380 height 19
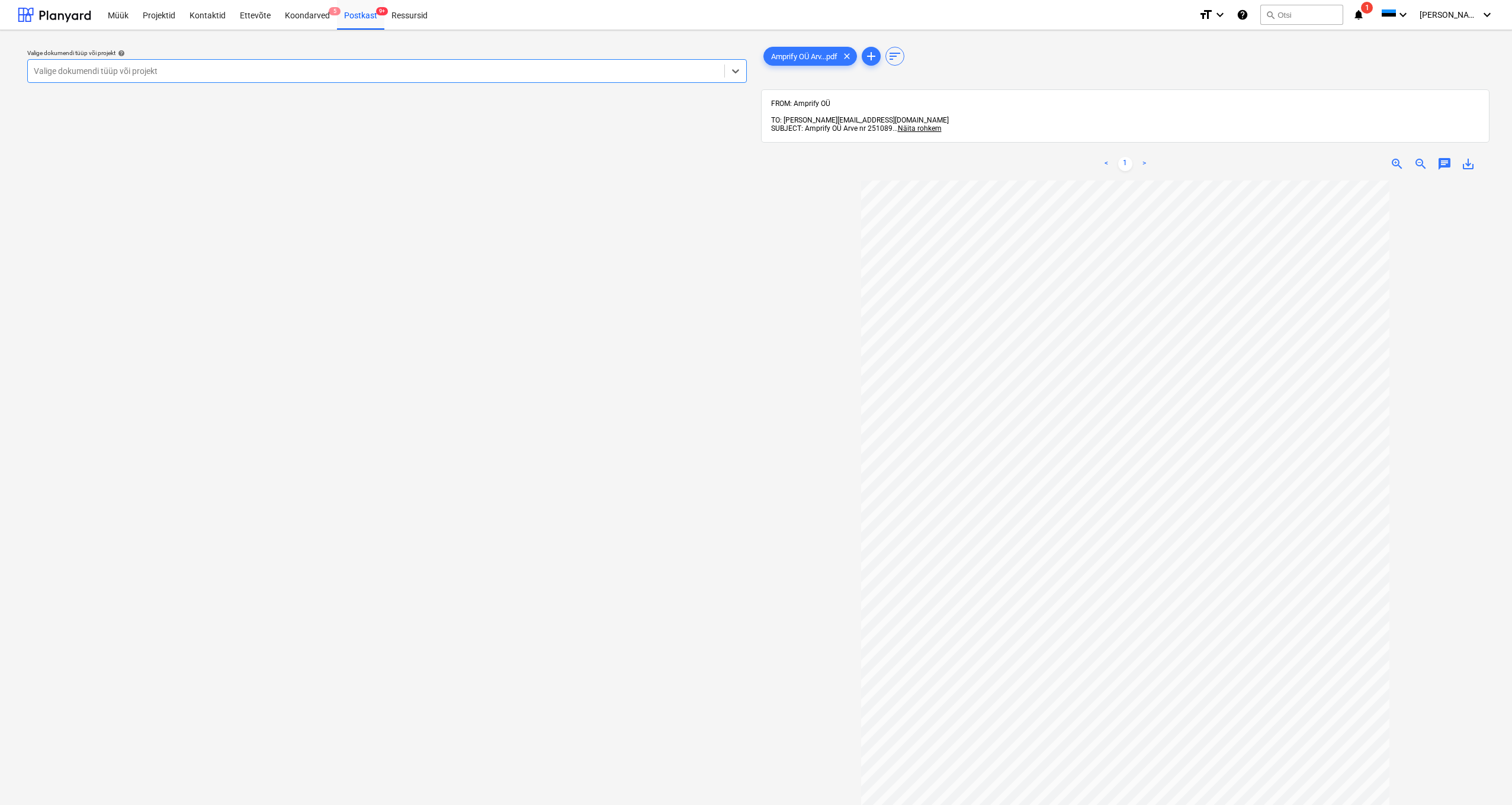
click at [58, 67] on div "Valige dokumendi tüüp või projekt" at bounding box center [376, 71] width 684 height 10
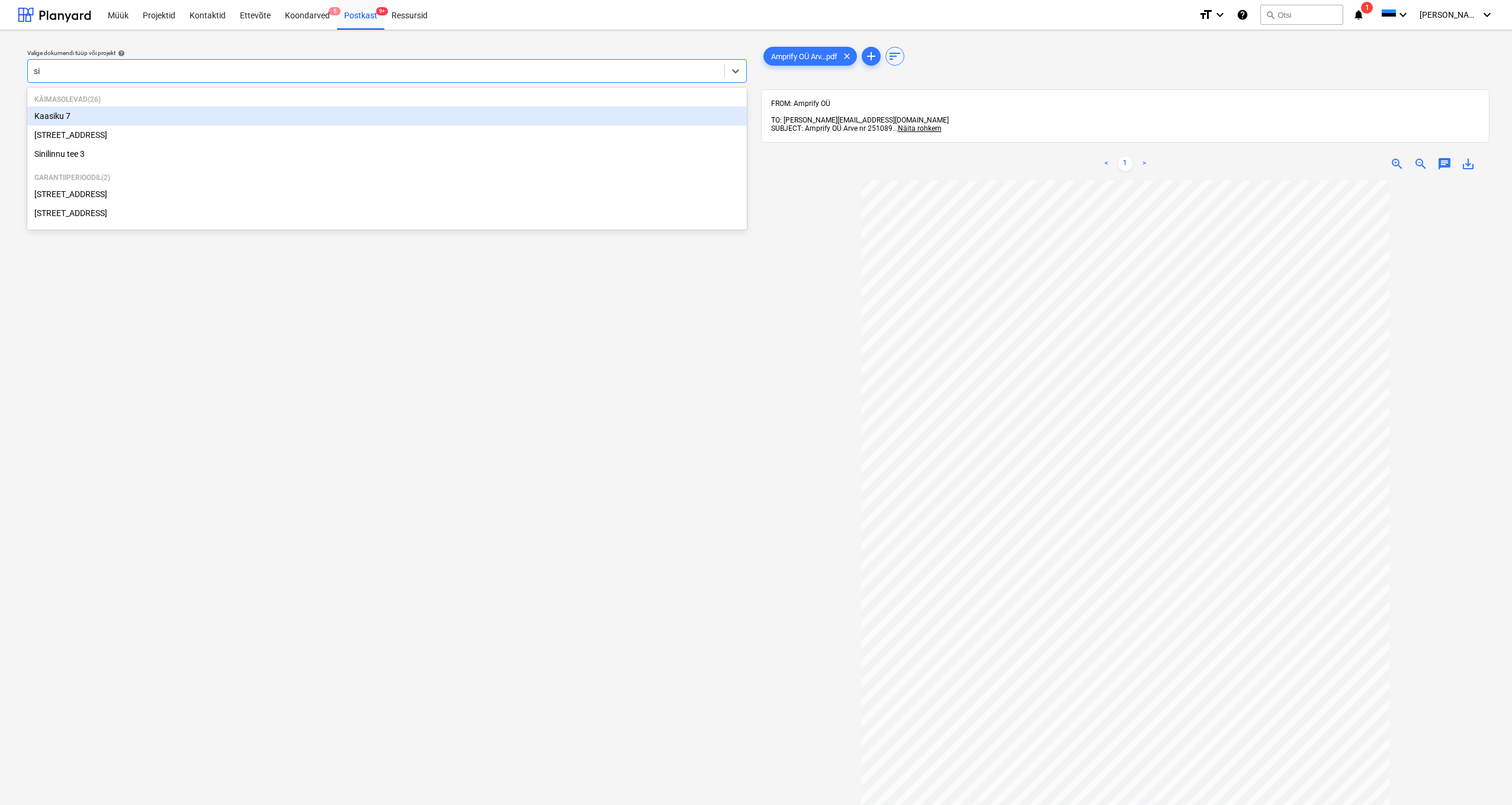
type input "sin"
click at [71, 117] on div "[STREET_ADDRESS]" at bounding box center [386, 116] width 719 height 19
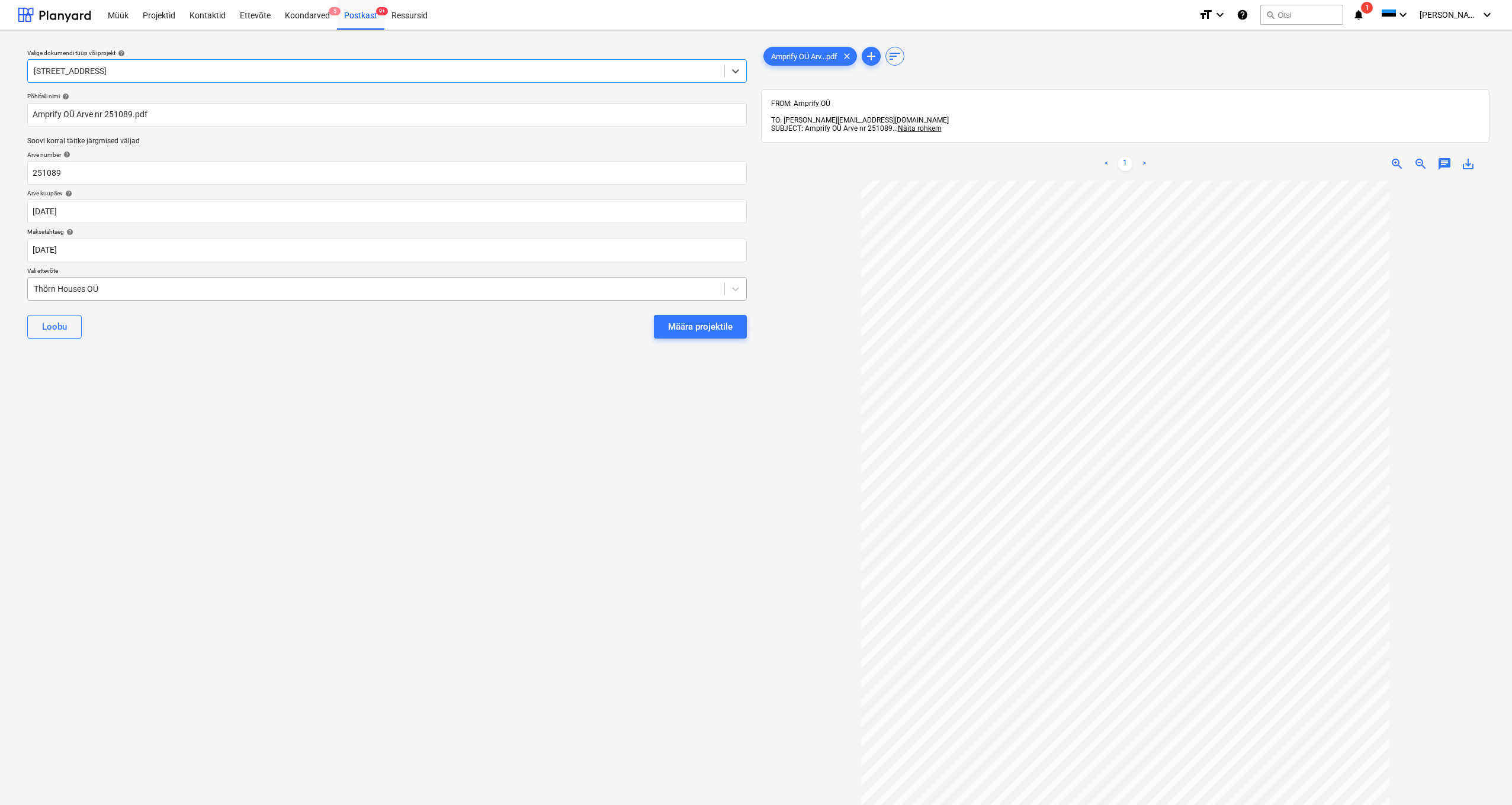
click at [31, 283] on div "Thörn Houses OÜ" at bounding box center [376, 289] width 697 height 17
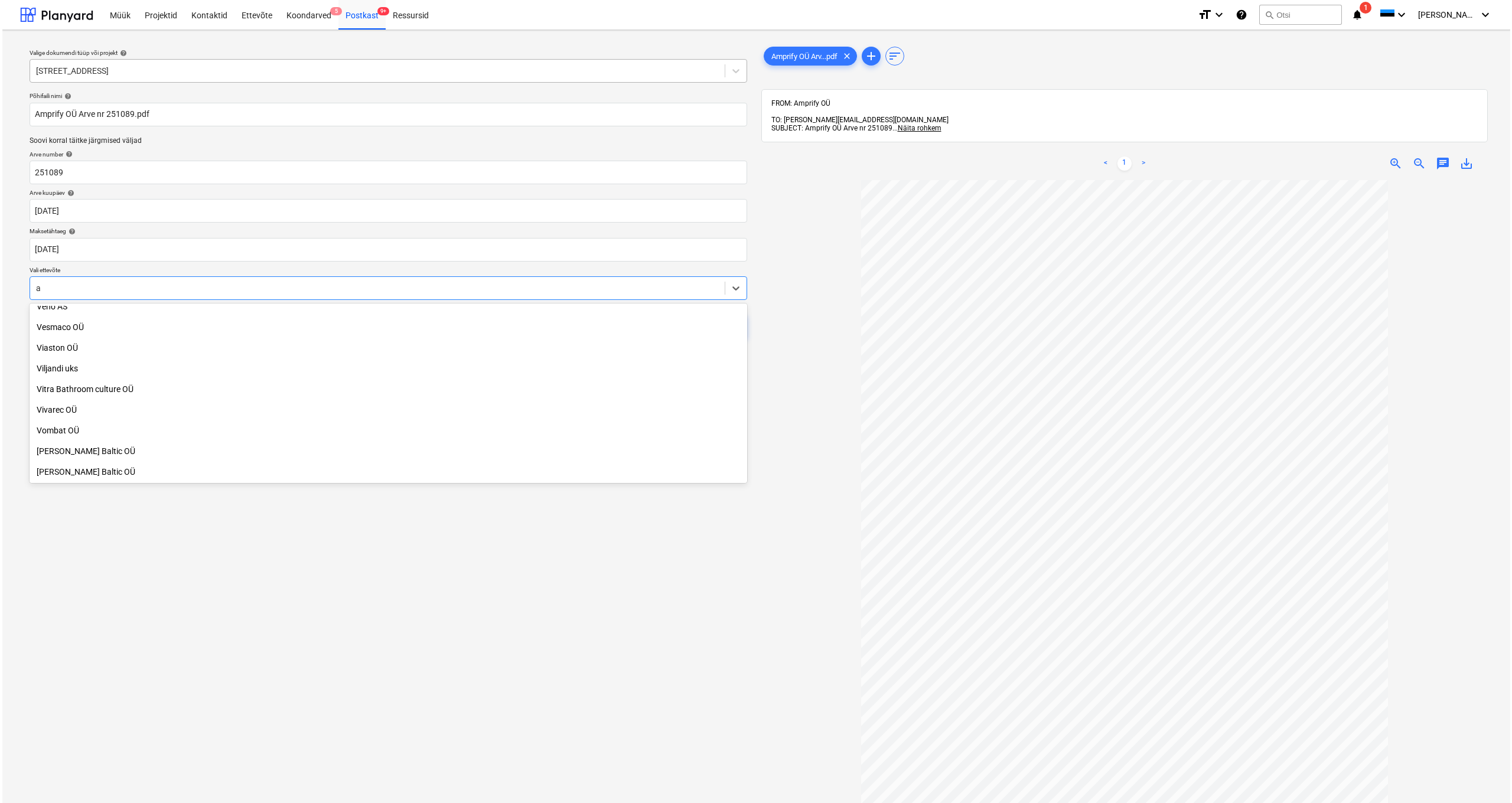
scroll to position [4393, 0]
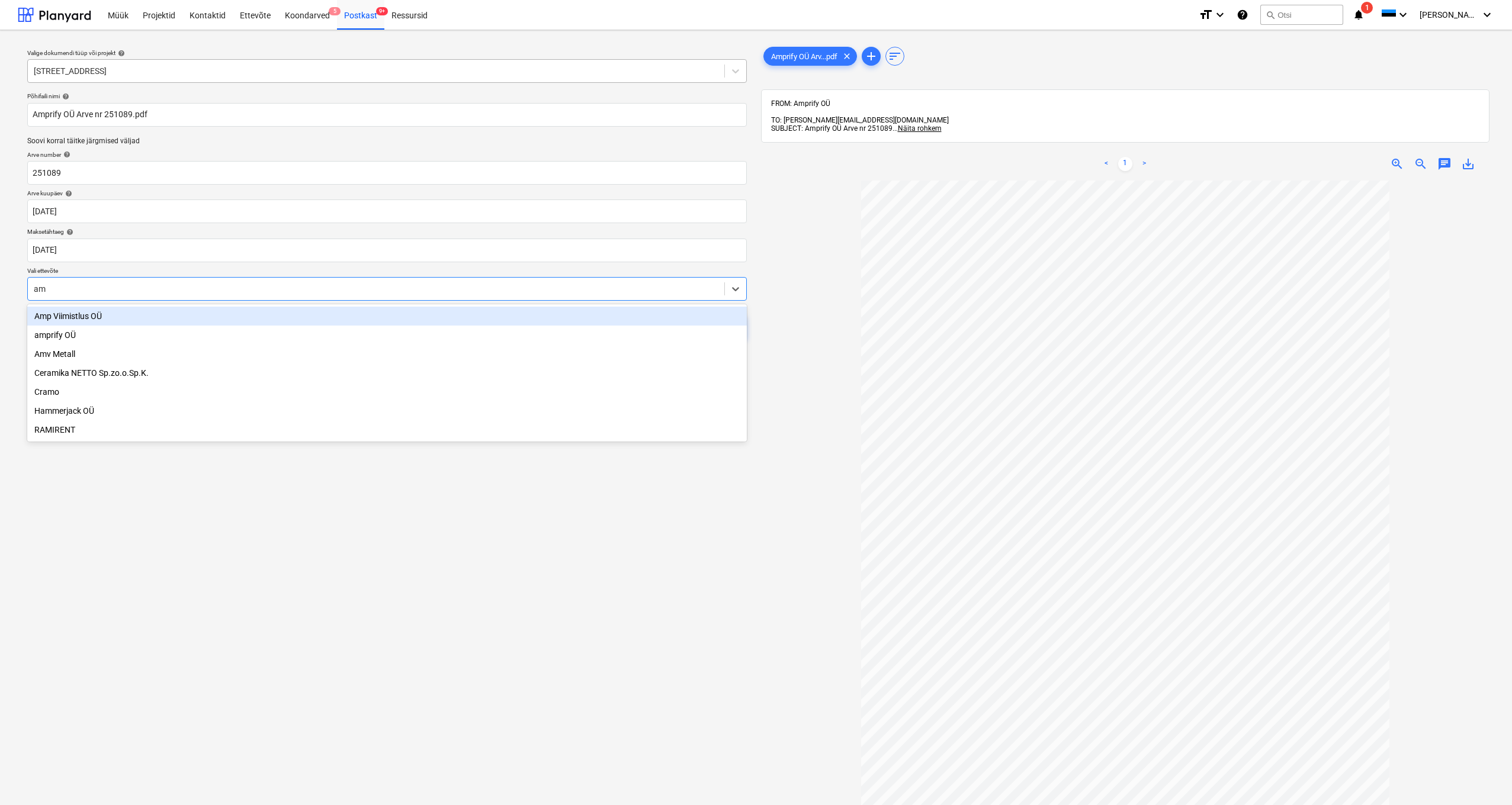
type input "amp"
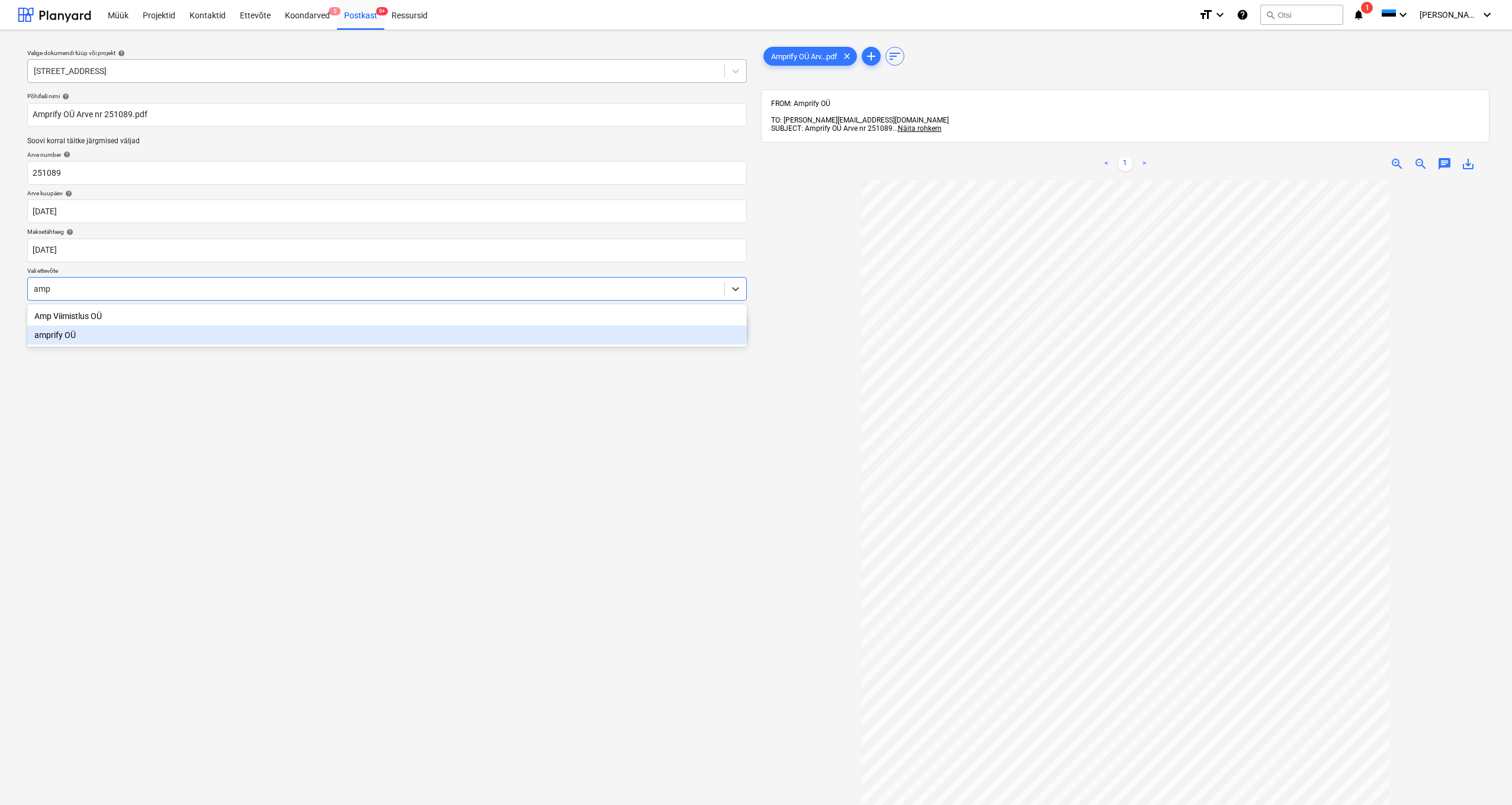
click at [51, 334] on div "amprify OÜ" at bounding box center [386, 335] width 719 height 19
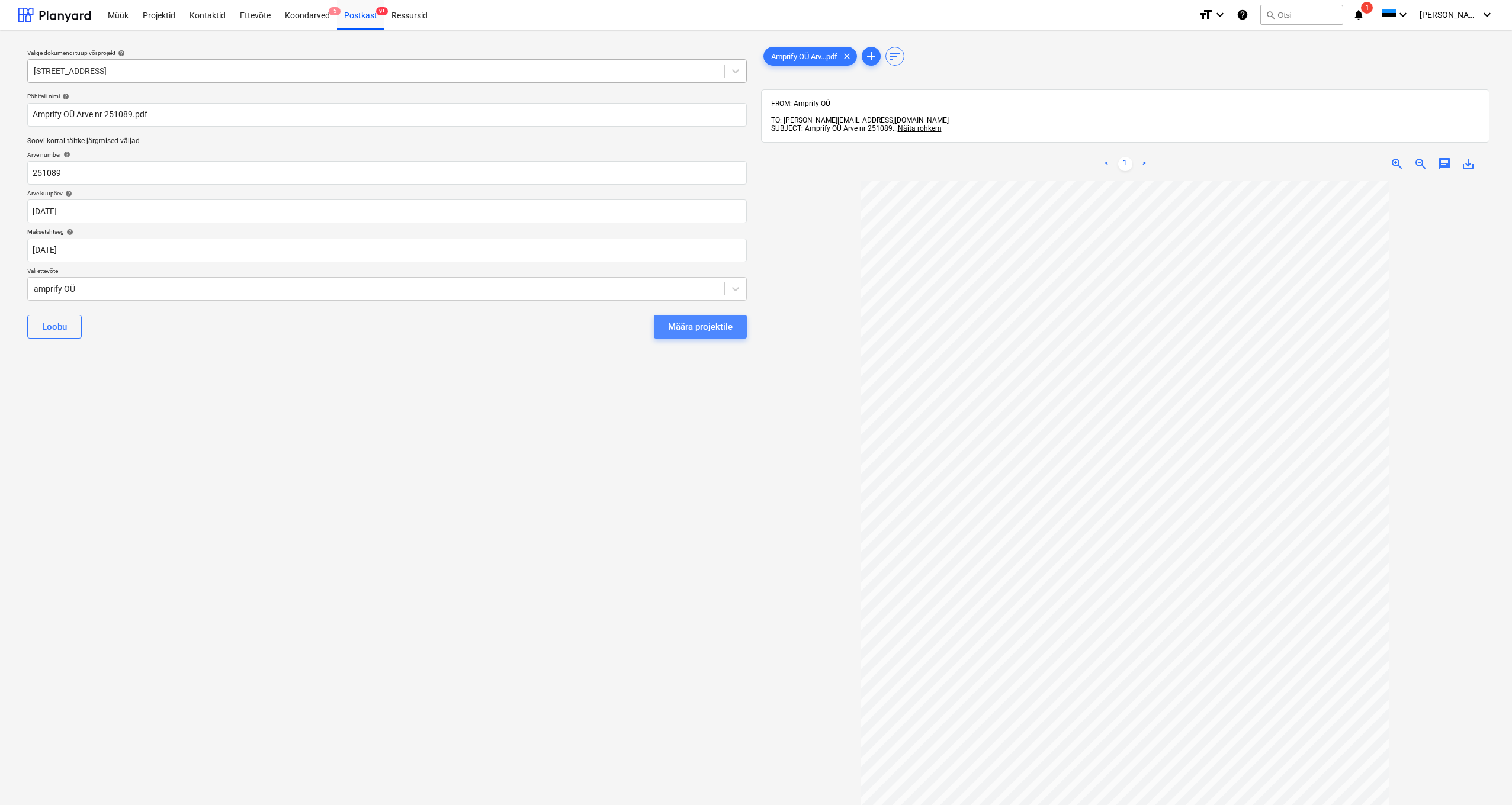
click at [680, 322] on div "Määra projektile" at bounding box center [700, 327] width 65 height 16
